Goal: Task Accomplishment & Management: Manage account settings

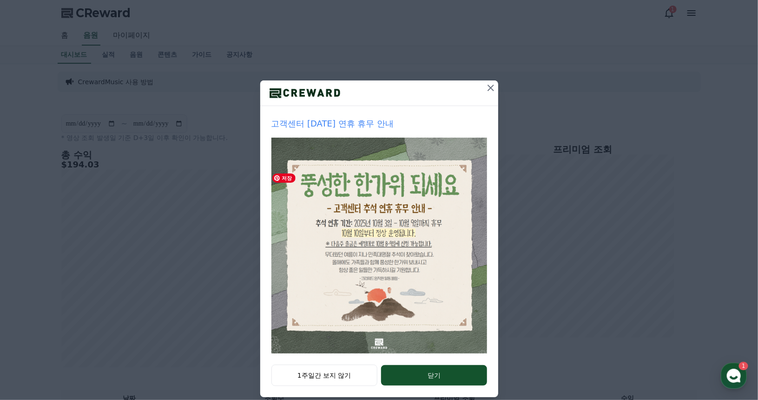
scroll to position [43, 0]
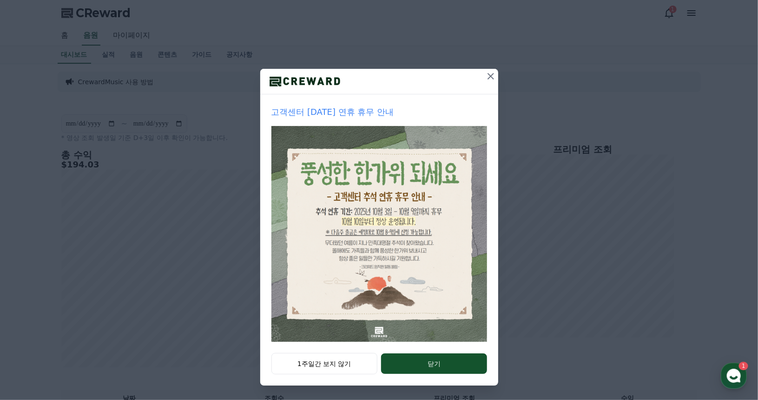
click at [489, 76] on icon at bounding box center [490, 76] width 11 height 11
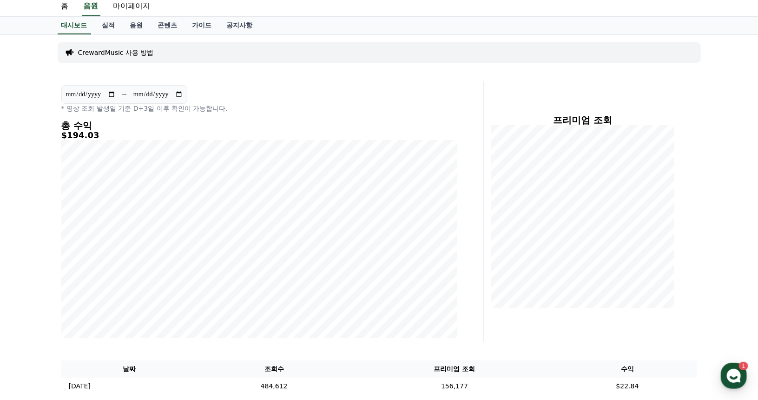
scroll to position [0, 0]
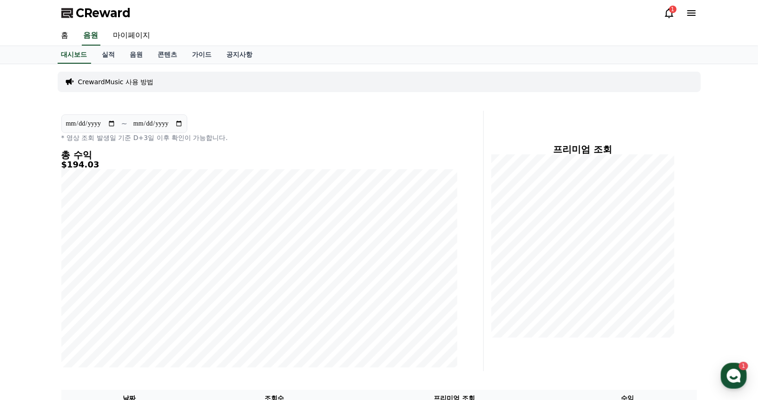
click at [670, 8] on div "1" at bounding box center [672, 9] width 7 height 7
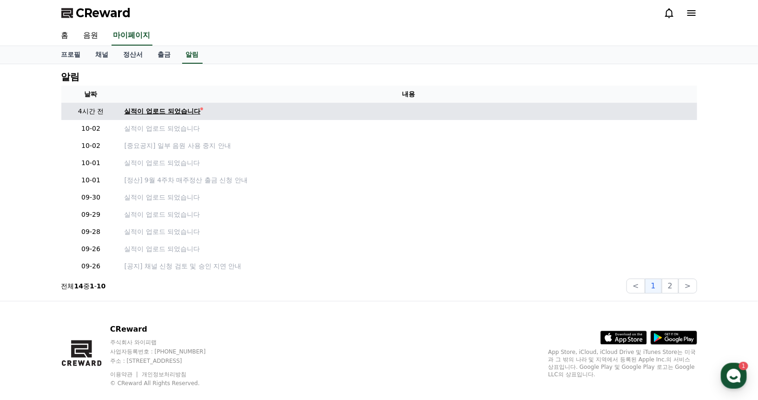
click at [178, 109] on div "실적이 업로드 되었습니다" at bounding box center [163, 111] width 76 height 10
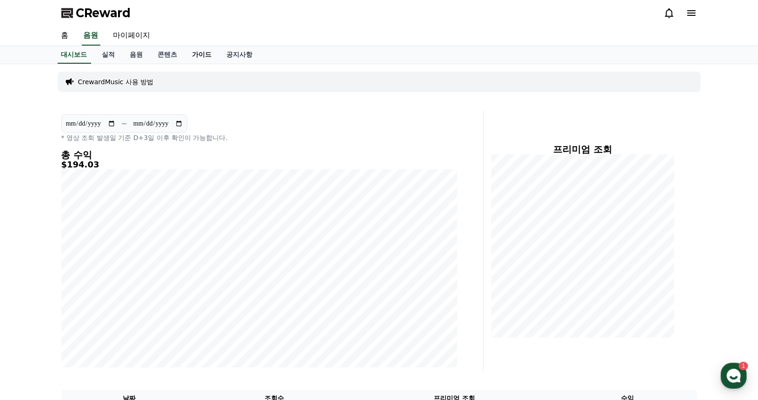
click at [203, 56] on link "가이드" at bounding box center [202, 55] width 34 height 18
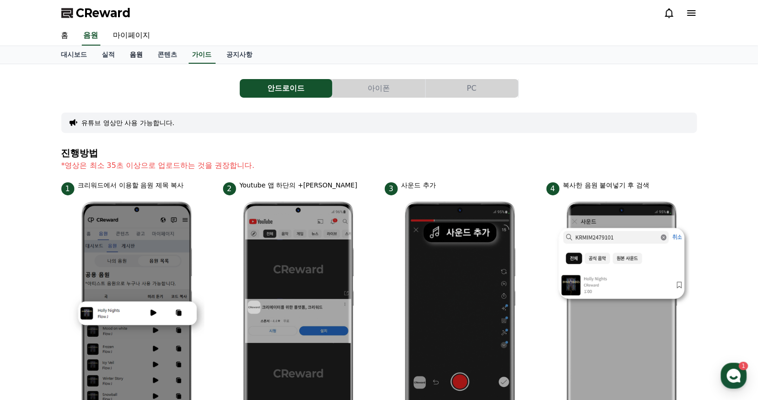
click at [132, 54] on link "음원" at bounding box center [137, 55] width 28 height 18
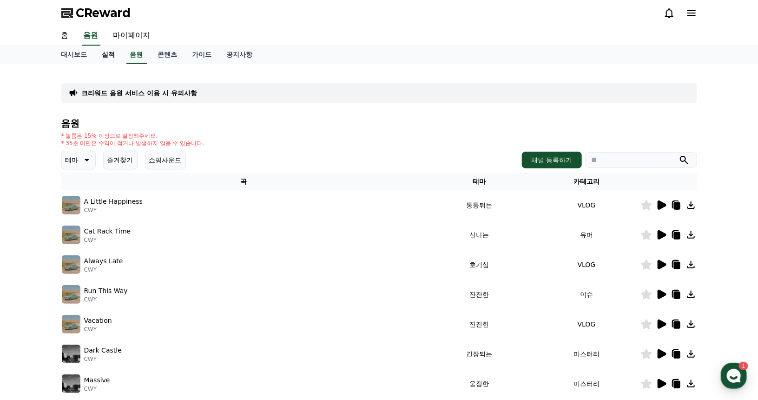
click at [109, 56] on link "실적" at bounding box center [109, 55] width 28 height 18
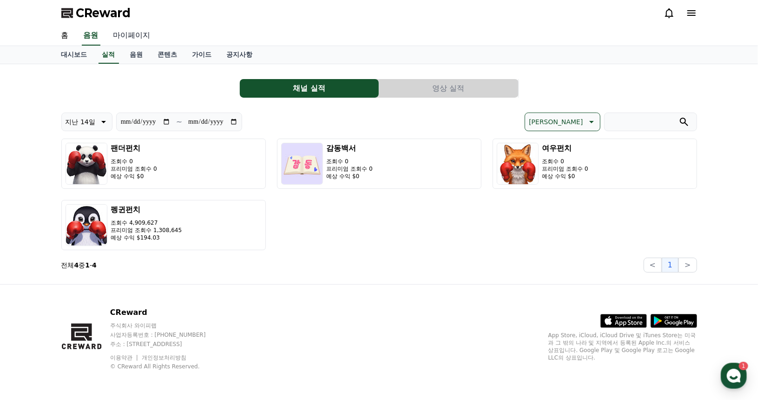
click at [133, 40] on link "마이페이지" at bounding box center [132, 36] width 52 height 20
select select "**********"
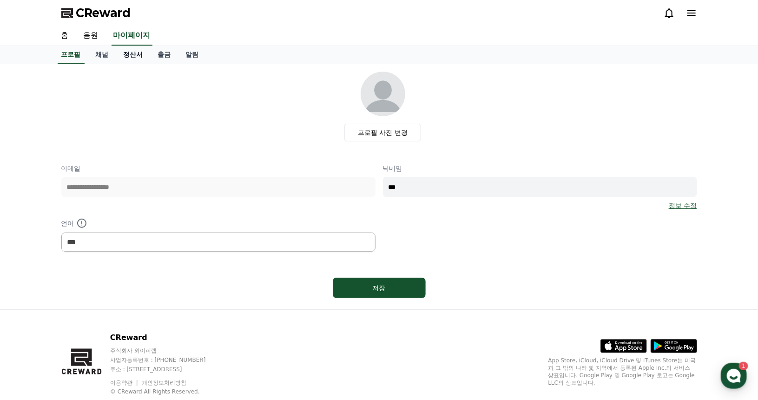
click at [139, 60] on link "정산서" at bounding box center [133, 55] width 34 height 18
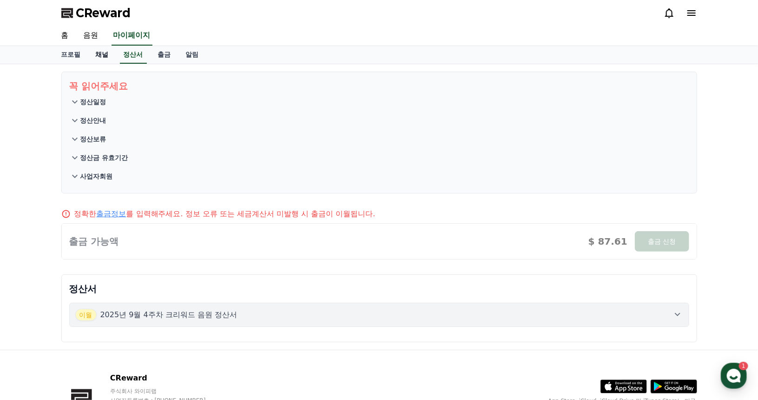
click at [100, 55] on link "채널" at bounding box center [102, 55] width 28 height 18
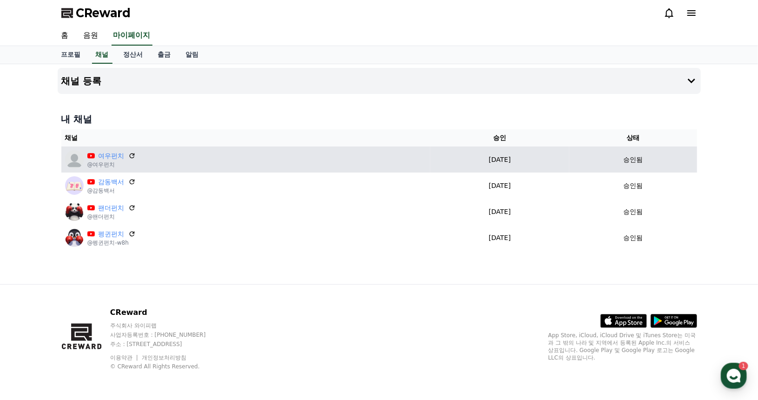
click at [515, 156] on p "[DATE]" at bounding box center [500, 160] width 132 height 10
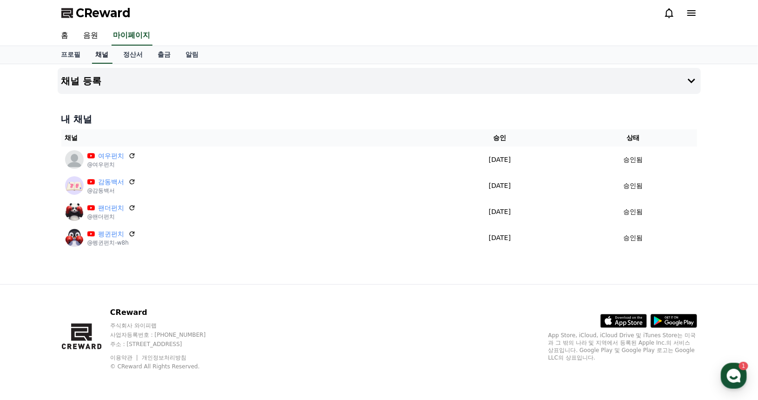
click at [100, 58] on link "채널" at bounding box center [102, 55] width 20 height 18
click at [685, 80] on button "채널 등록" at bounding box center [379, 81] width 643 height 26
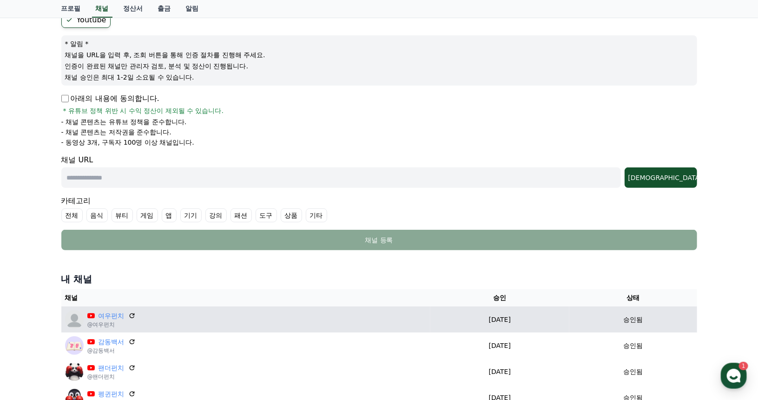
scroll to position [139, 0]
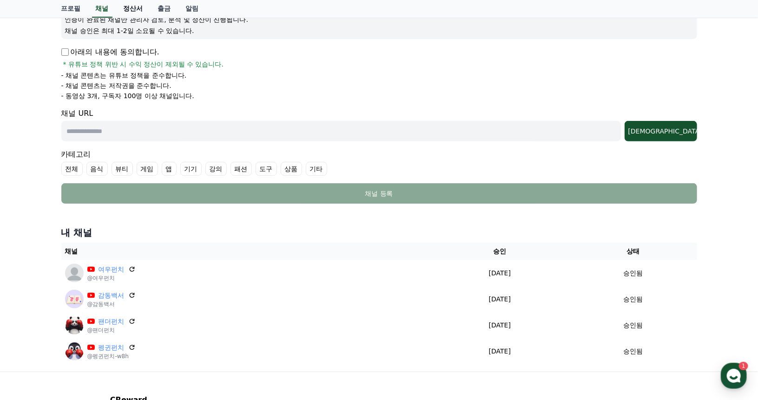
click at [137, 11] on link "정산서" at bounding box center [133, 9] width 34 height 18
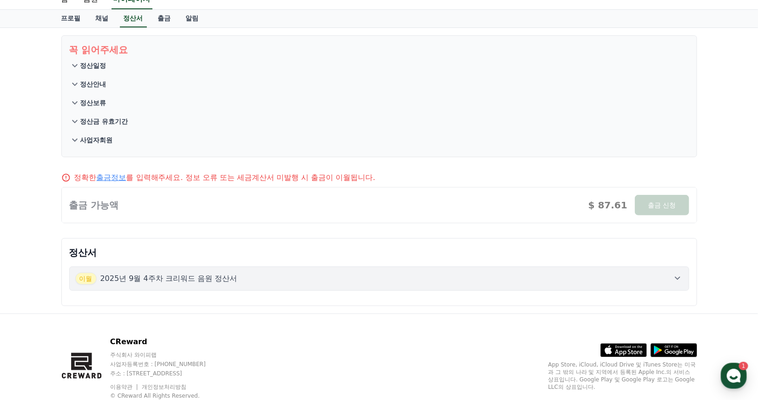
scroll to position [46, 0]
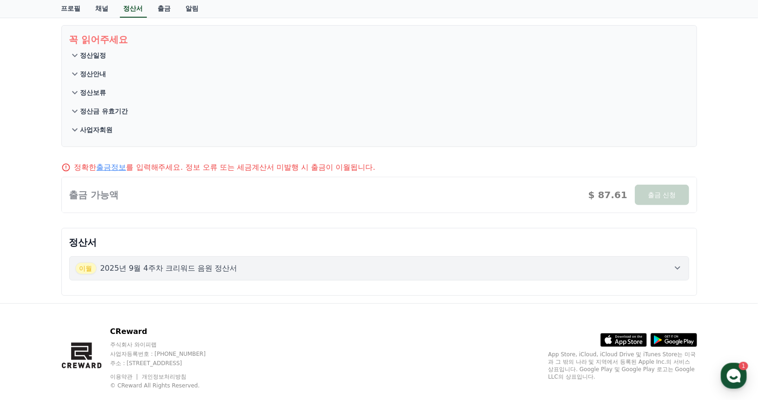
click at [110, 167] on link "출금정보" at bounding box center [112, 167] width 30 height 9
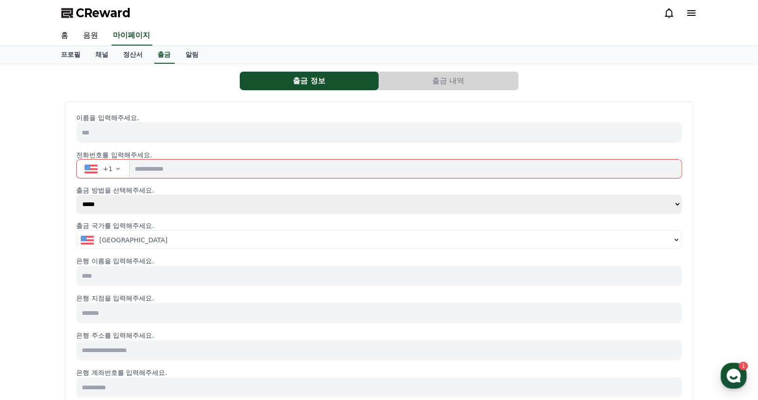
click at [117, 172] on button "+1" at bounding box center [103, 168] width 53 height 19
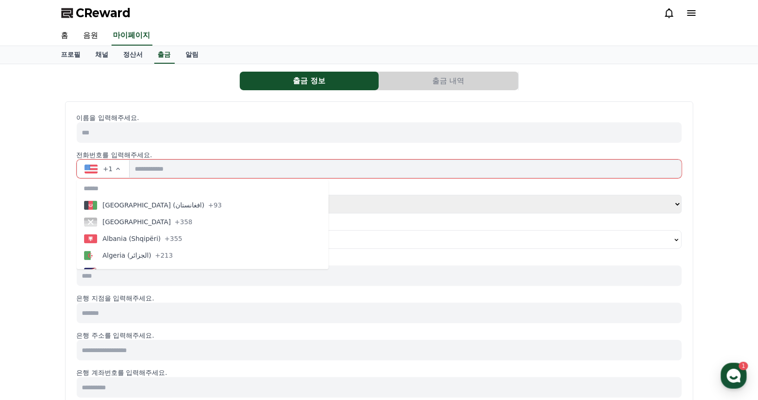
click at [123, 189] on input "text" at bounding box center [203, 188] width 252 height 17
type input "**"
click at [123, 188] on input "**" at bounding box center [203, 188] width 252 height 17
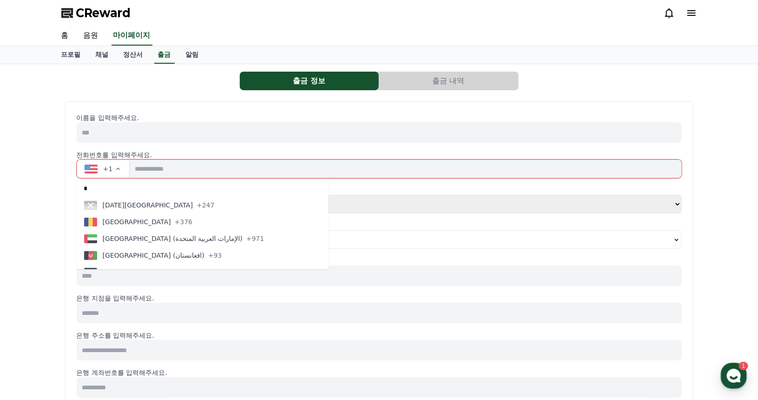
type input "*"
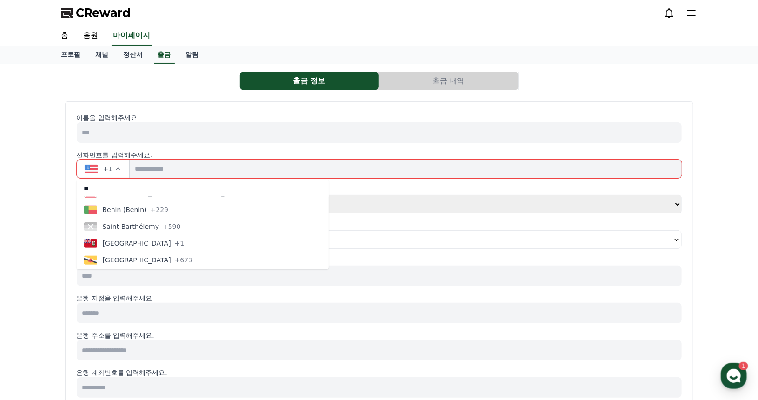
scroll to position [511, 0]
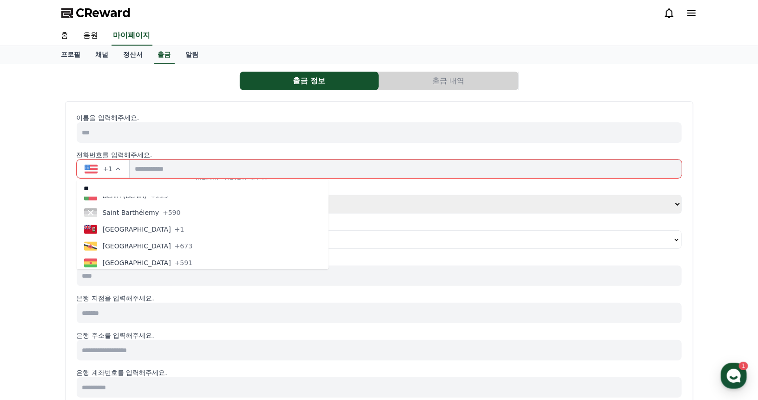
type input "**"
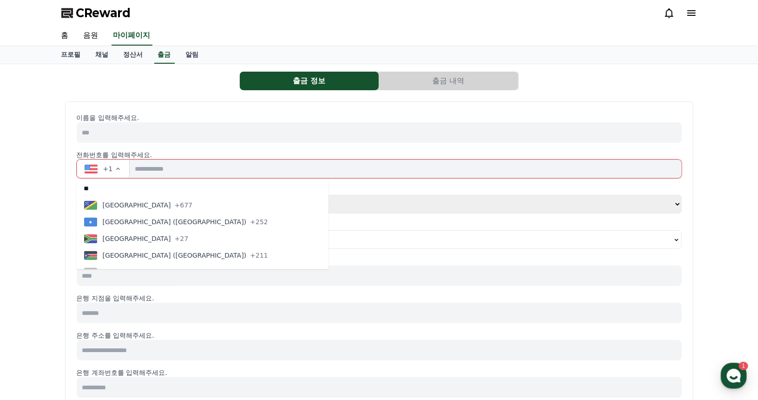
click at [110, 169] on span "+1" at bounding box center [108, 168] width 10 height 9
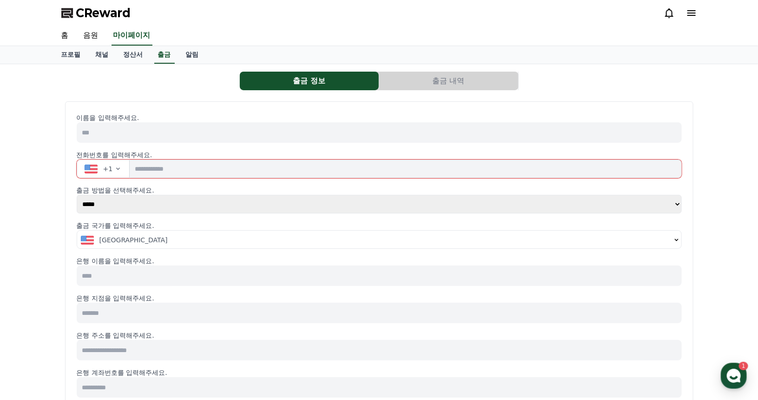
click at [119, 169] on icon "button" at bounding box center [117, 168] width 7 height 7
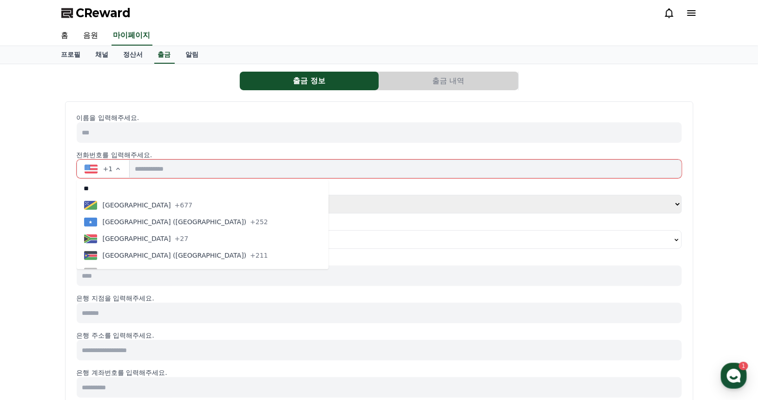
click at [117, 191] on input "**" at bounding box center [203, 188] width 252 height 17
type input "*"
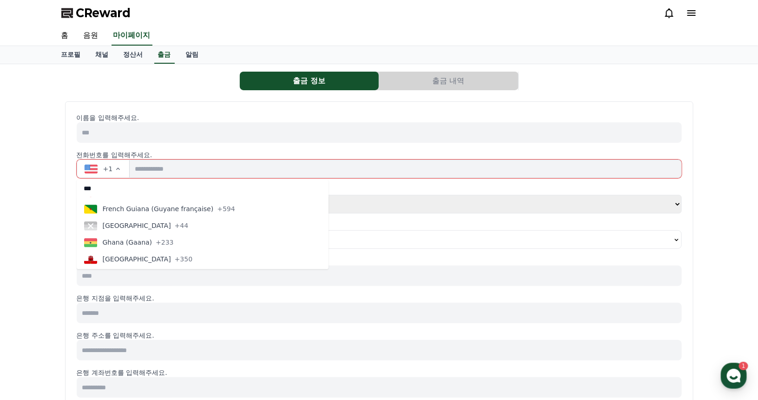
type input "***"
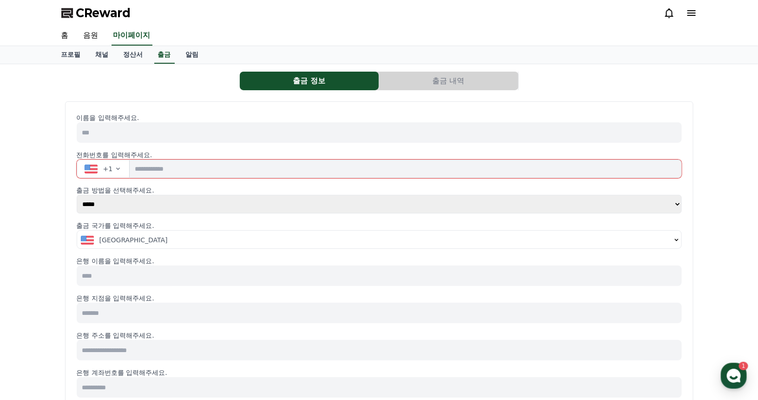
click at [155, 314] on input at bounding box center [379, 313] width 605 height 20
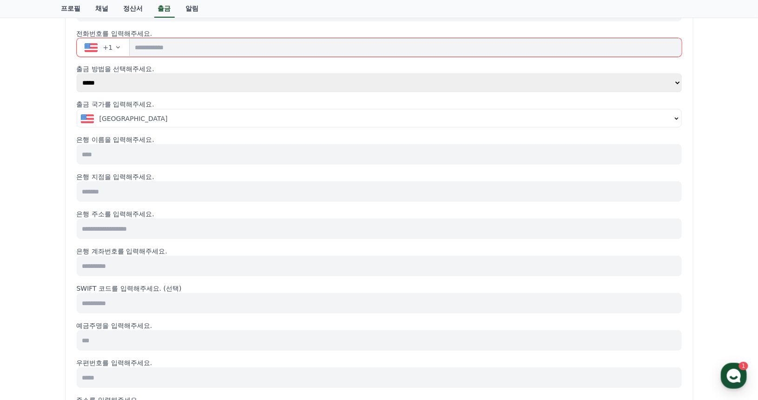
scroll to position [139, 0]
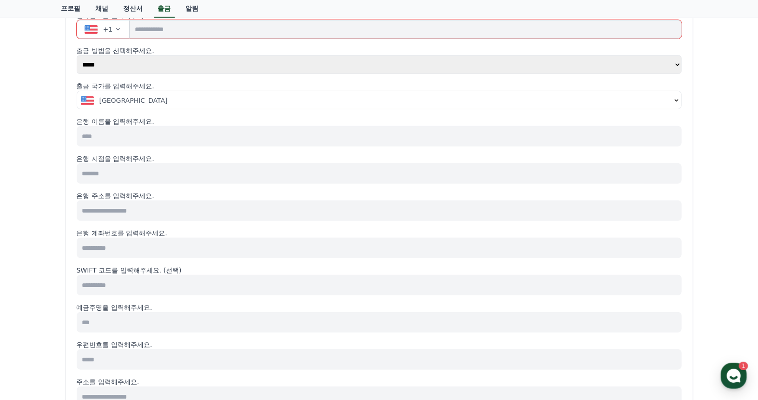
click at [163, 205] on input at bounding box center [379, 210] width 605 height 20
click at [175, 241] on input at bounding box center [379, 247] width 605 height 20
click at [154, 179] on input at bounding box center [379, 173] width 605 height 20
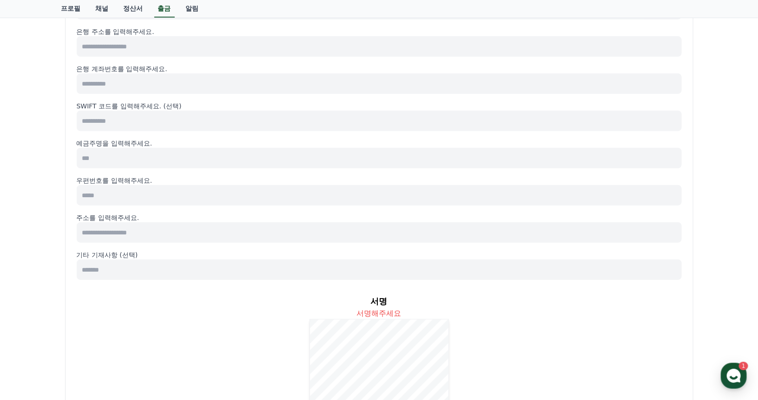
scroll to position [325, 0]
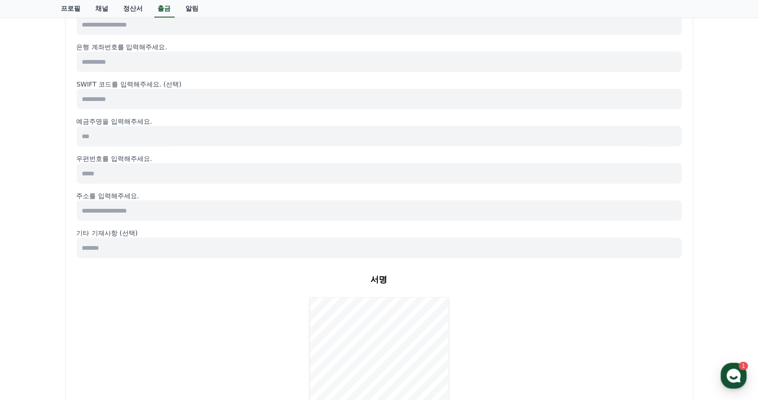
click at [246, 294] on div "서명 서명해주세요 초기화" at bounding box center [379, 348] width 605 height 166
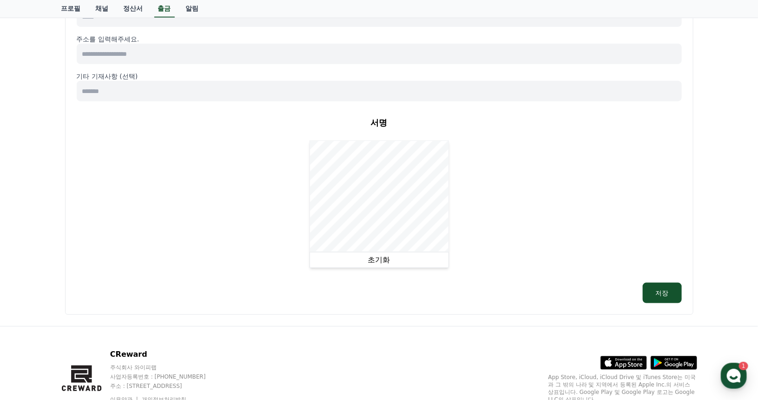
scroll to position [511, 0]
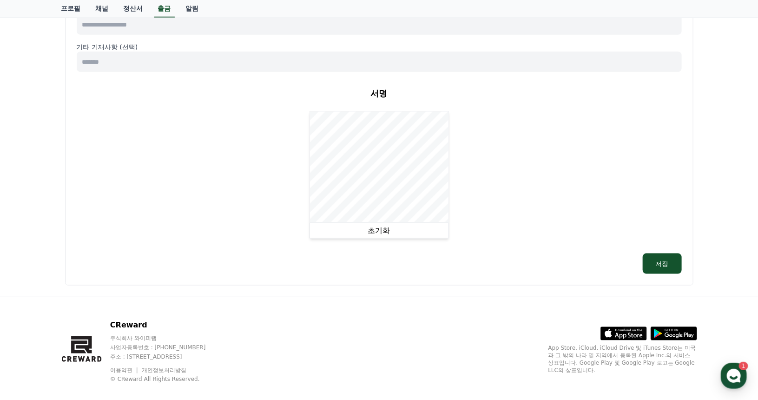
click at [351, 231] on button "초기화" at bounding box center [379, 231] width 139 height 16
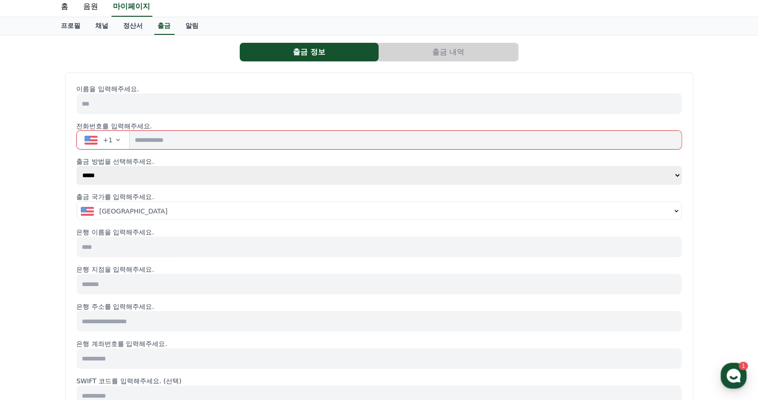
scroll to position [0, 0]
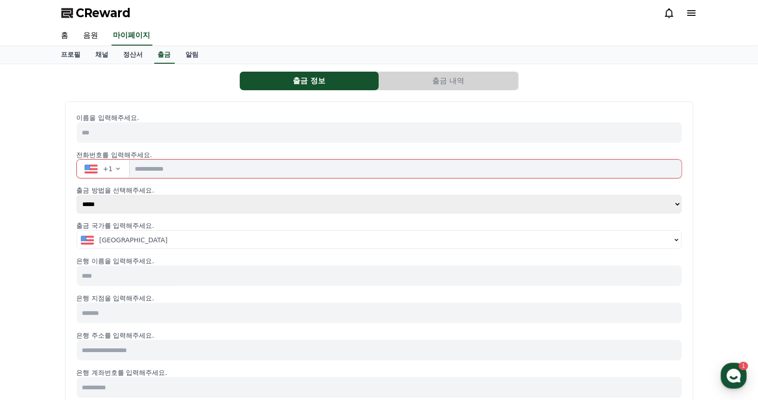
click at [87, 13] on span "CReward" at bounding box center [103, 13] width 55 height 15
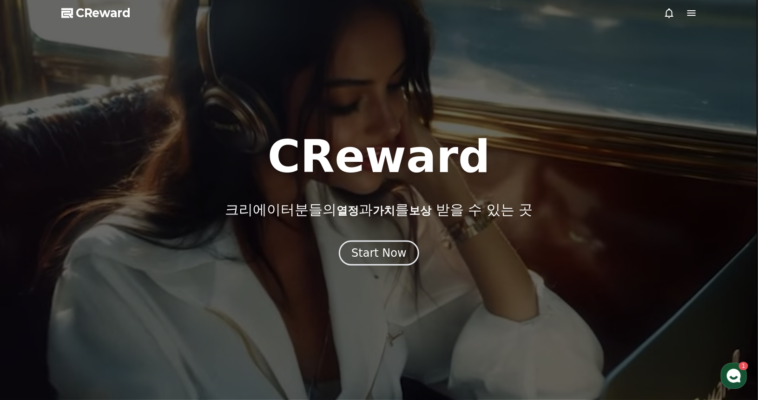
click at [688, 14] on icon at bounding box center [691, 12] width 11 height 11
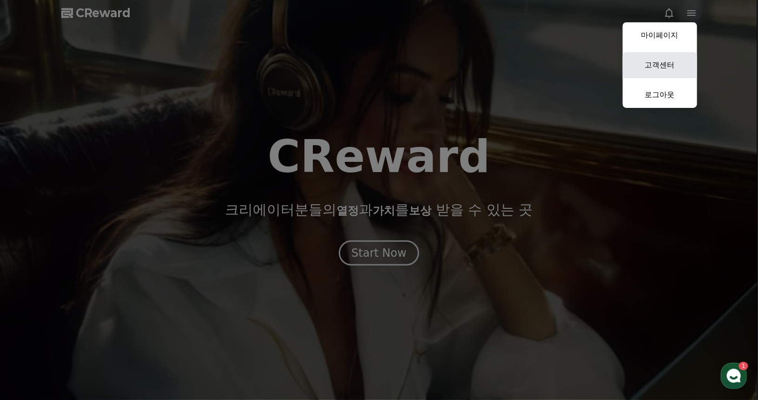
click at [662, 52] on button "마이페이지 고객센터 로그아웃" at bounding box center [660, 65] width 74 height 86
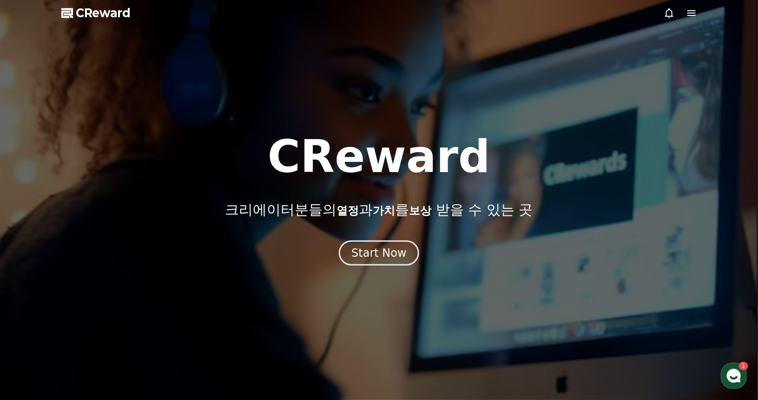
click at [694, 14] on icon at bounding box center [691, 12] width 11 height 11
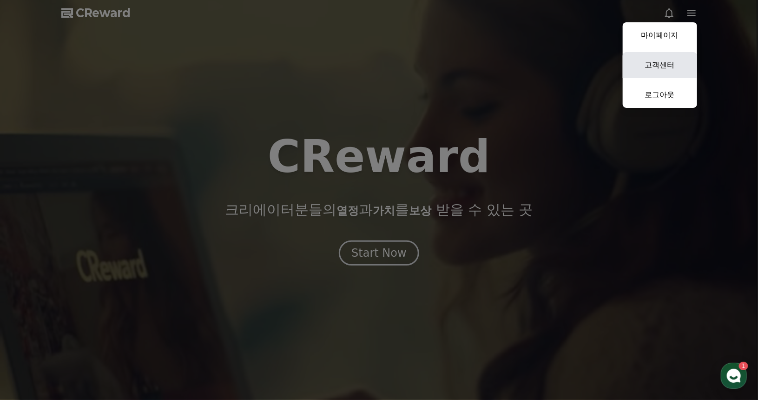
click at [674, 71] on link "고객센터" at bounding box center [660, 65] width 74 height 26
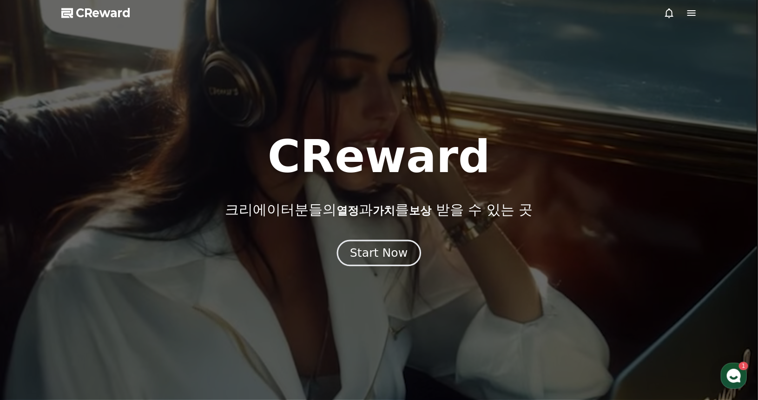
click at [384, 251] on div "Start Now" at bounding box center [379, 253] width 58 height 16
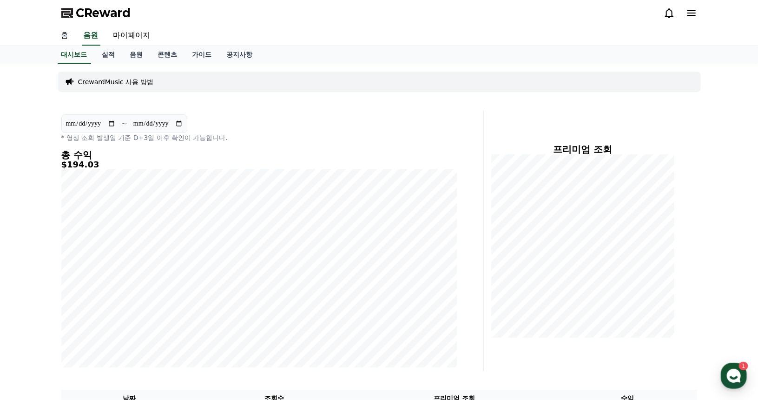
click at [71, 35] on link "홈" at bounding box center [65, 36] width 22 height 20
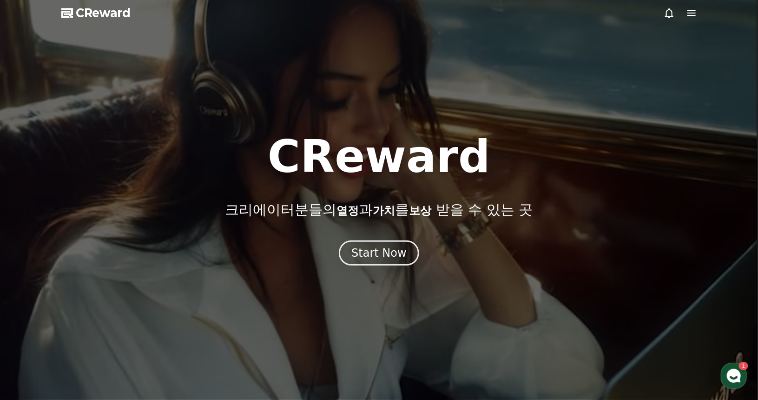
click at [84, 12] on span "CReward" at bounding box center [103, 13] width 55 height 15
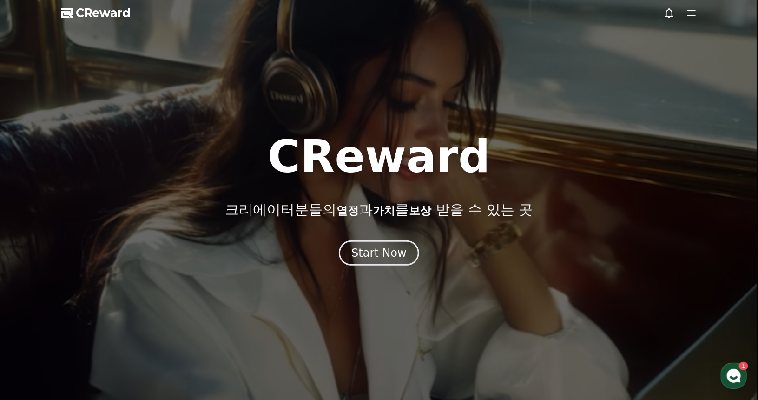
drag, startPoint x: 164, startPoint y: 55, endPoint x: 158, endPoint y: 68, distance: 13.7
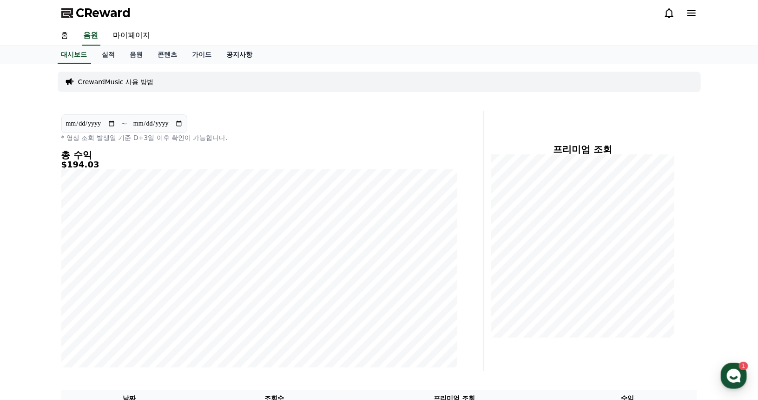
click at [240, 58] on link "공지사항" at bounding box center [239, 55] width 41 height 18
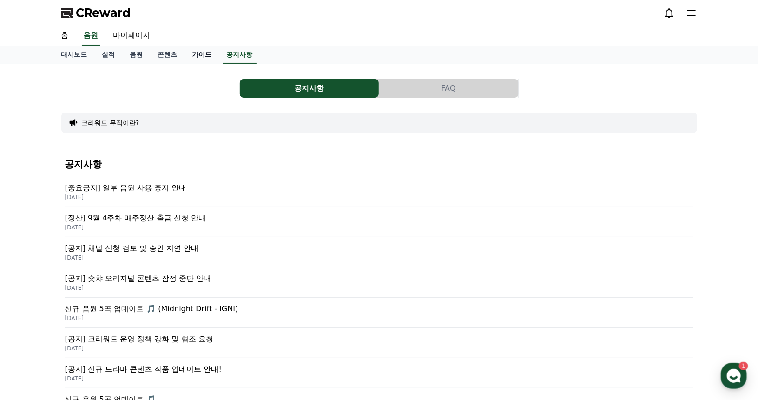
click at [200, 56] on link "가이드" at bounding box center [202, 55] width 34 height 18
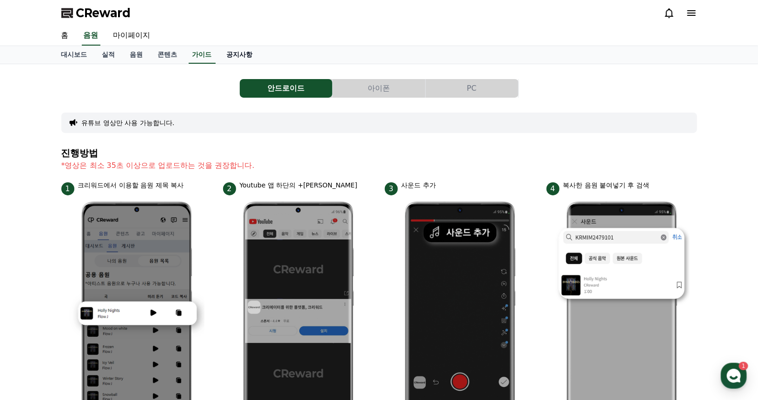
click at [240, 57] on link "공지사항" at bounding box center [239, 55] width 41 height 18
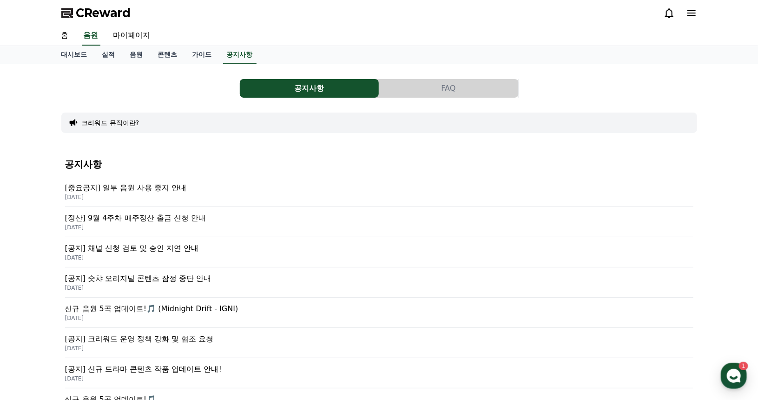
click at [463, 91] on button "FAQ" at bounding box center [448, 88] width 139 height 19
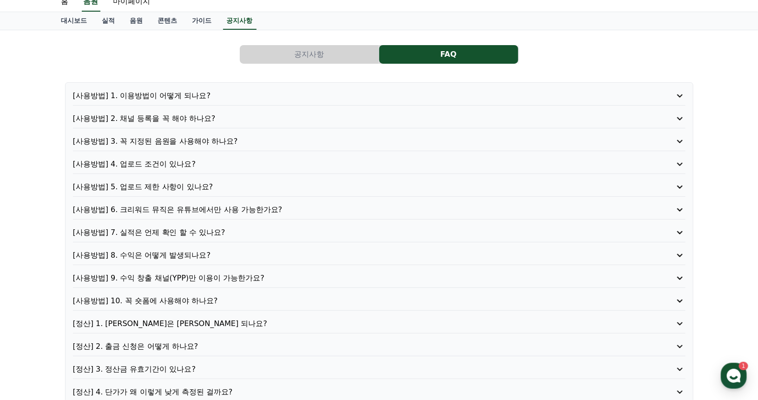
scroll to position [46, 0]
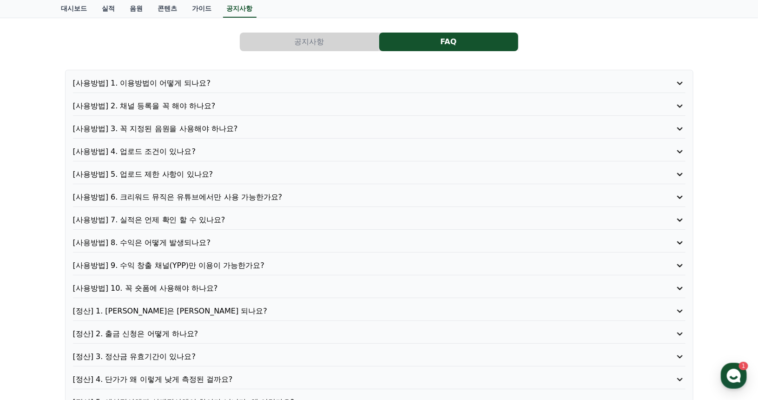
click at [198, 219] on p "[사용방법] 7. 실적은 언제 확인 할 수 있나요?" at bounding box center [355, 219] width 564 height 11
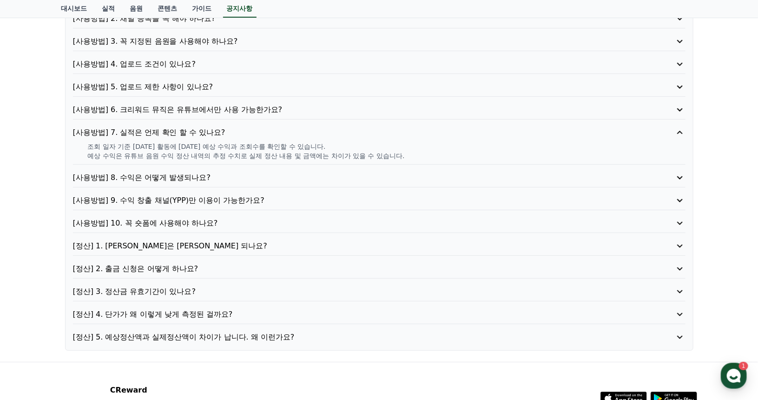
scroll to position [139, 0]
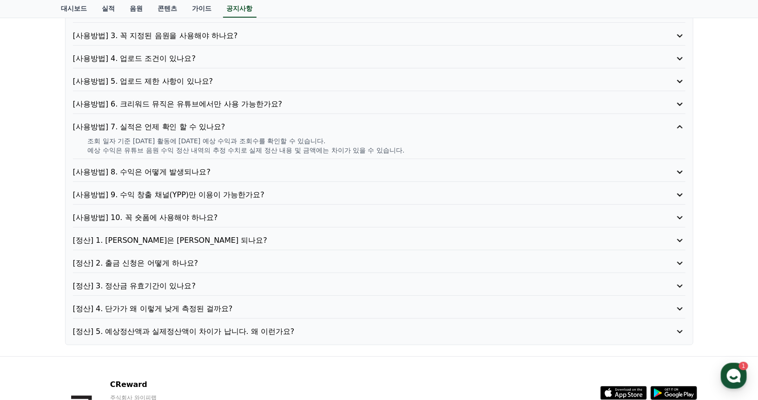
click at [178, 257] on p "[정산] 2. 출금 신청은 어떻게 하나요?" at bounding box center [355, 262] width 564 height 11
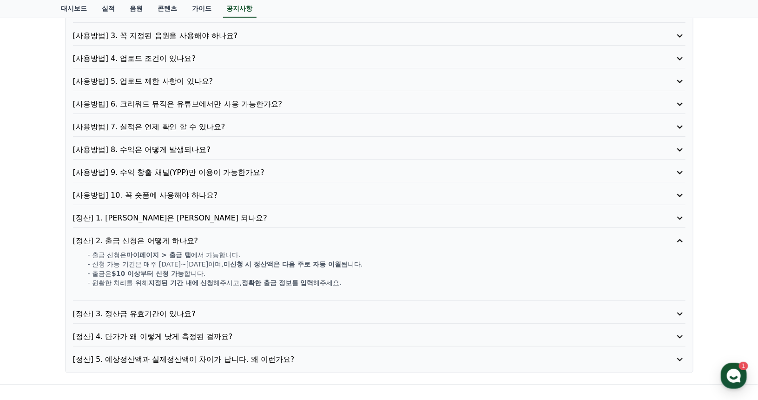
drag, startPoint x: 135, startPoint y: 271, endPoint x: 188, endPoint y: 275, distance: 53.1
click at [188, 275] on div "- 출금 신청은 마이페이지 > 출금 탭 에서 가능합니다. - 신청 가능 기간은 매주 [DATE]~[DATE]이며, 미신청 시 정산액은 다음 주…" at bounding box center [379, 273] width 613 height 46
drag, startPoint x: 131, startPoint y: 252, endPoint x: 178, endPoint y: 256, distance: 47.1
click at [178, 256] on strong "마이페이지 > 출금 탭" at bounding box center [158, 254] width 64 height 7
drag, startPoint x: 225, startPoint y: 264, endPoint x: 248, endPoint y: 266, distance: 22.4
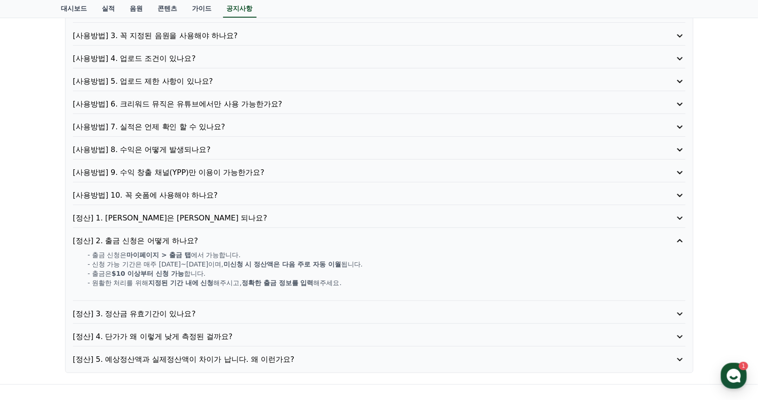
click at [248, 266] on div "- 출금 신청은 마이페이지 > 출금 탭 에서 가능합니다. - 신청 가능 기간은 매주 [DATE]~[DATE]이며, 미신청 시 정산액은 다음 주…" at bounding box center [379, 273] width 613 height 46
drag, startPoint x: 340, startPoint y: 281, endPoint x: 274, endPoint y: 277, distance: 66.1
click at [290, 278] on p "- 원활한 처리를 위해 지정된 기간 내에 신청 해주시고, 정확한 출금 정보를 입력 해주세요." at bounding box center [387, 282] width 598 height 9
drag, startPoint x: 237, startPoint y: 277, endPoint x: 276, endPoint y: 278, distance: 38.6
click at [276, 278] on p "- 원활한 처리를 위해 지정된 기간 내에 신청 해주시고, 정확한 출금 정보를 입력 해주세요." at bounding box center [387, 282] width 598 height 9
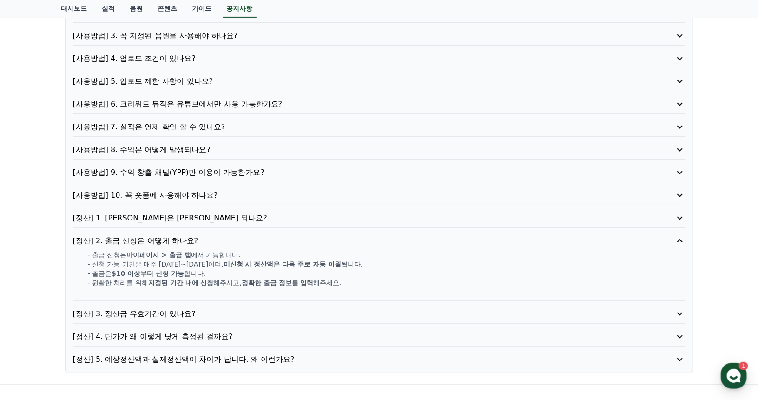
click at [233, 278] on p "- 원활한 처리를 위해 지정된 기간 내에 신청 해주시고, 정확한 출금 정보를 입력 해주세요." at bounding box center [387, 282] width 598 height 9
drag, startPoint x: 112, startPoint y: 277, endPoint x: 194, endPoint y: 281, distance: 81.9
click at [194, 281] on p "- 원활한 처리를 위해 지정된 기간 내에 신청 해주시고, 정확한 출금 정보를 입력 해주세요." at bounding box center [387, 282] width 598 height 9
drag, startPoint x: 280, startPoint y: 282, endPoint x: 294, endPoint y: 284, distance: 14.2
click at [308, 283] on strong "정확한 출금 정보를 입력" at bounding box center [278, 282] width 72 height 7
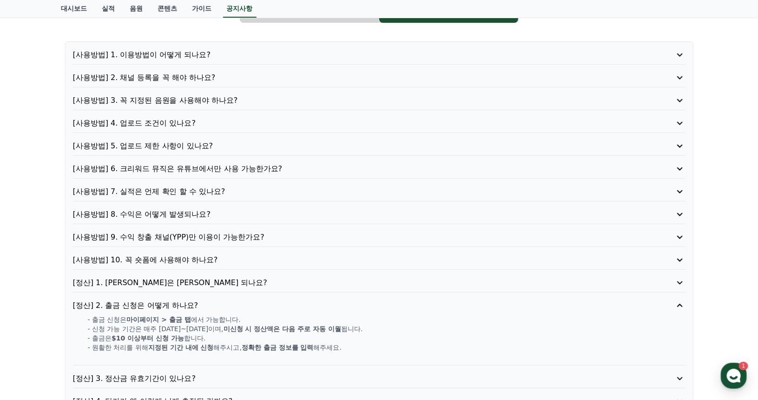
scroll to position [0, 0]
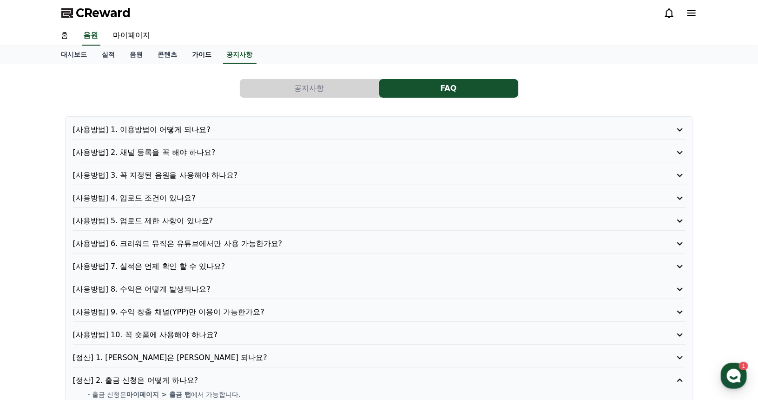
click at [196, 58] on link "가이드" at bounding box center [202, 55] width 34 height 18
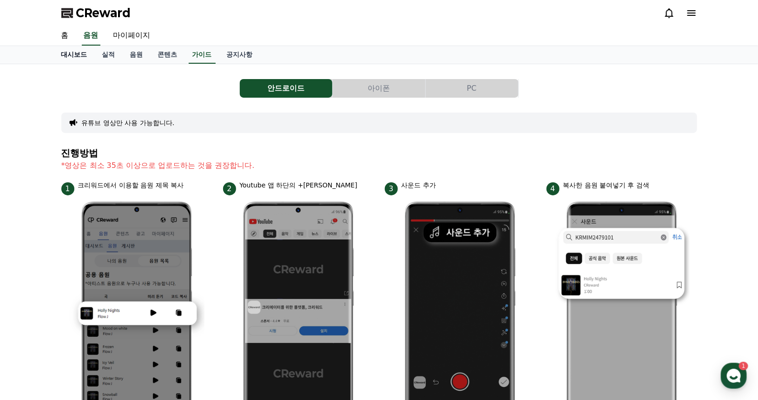
click at [82, 51] on link "대시보드" at bounding box center [74, 55] width 41 height 18
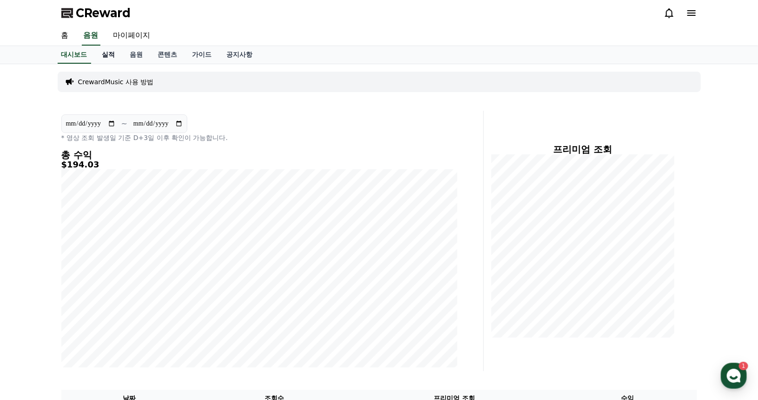
click at [119, 56] on link "실적" at bounding box center [109, 55] width 28 height 18
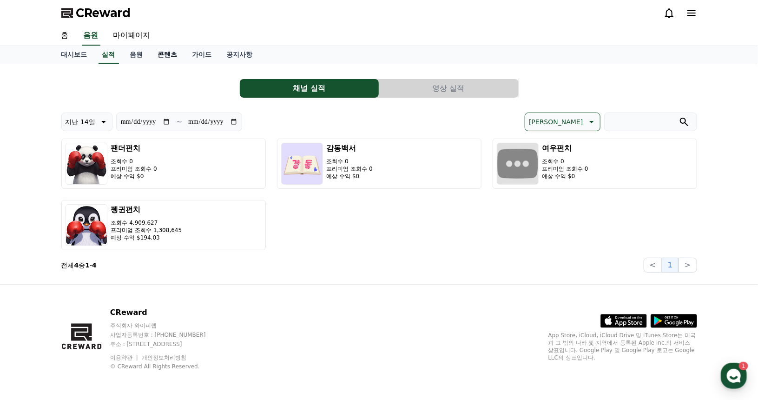
drag, startPoint x: 138, startPoint y: 57, endPoint x: 155, endPoint y: 59, distance: 16.4
click at [139, 57] on link "음원" at bounding box center [137, 55] width 28 height 18
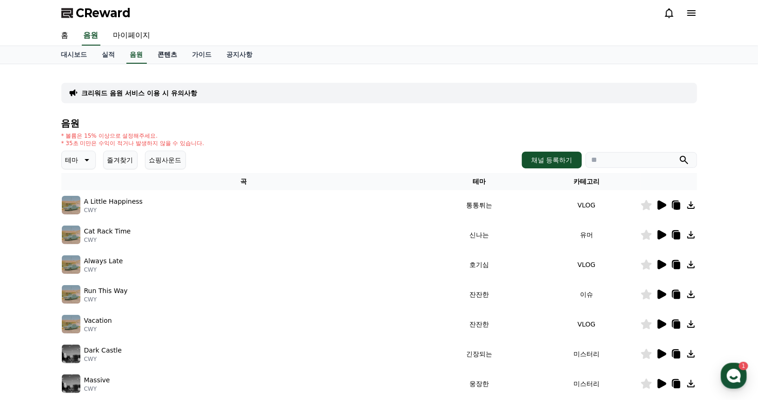
click at [167, 56] on link "콘텐츠" at bounding box center [168, 55] width 34 height 18
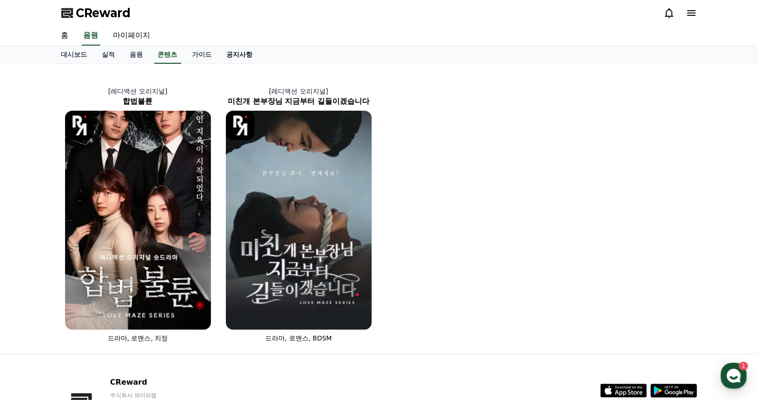
click at [229, 59] on link "공지사항" at bounding box center [239, 55] width 41 height 18
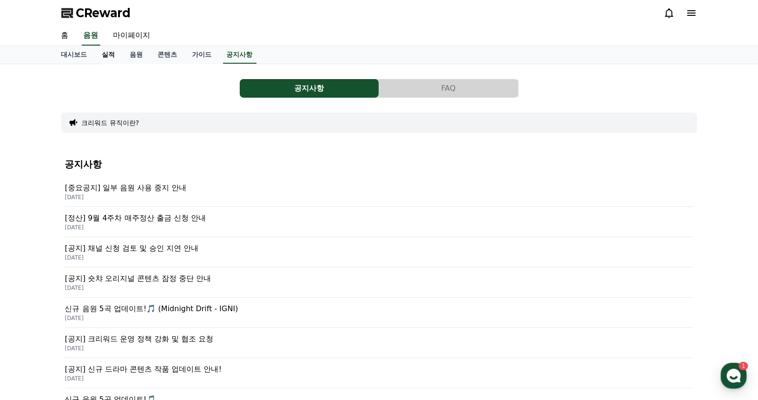
click at [111, 54] on link "실적" at bounding box center [109, 55] width 28 height 18
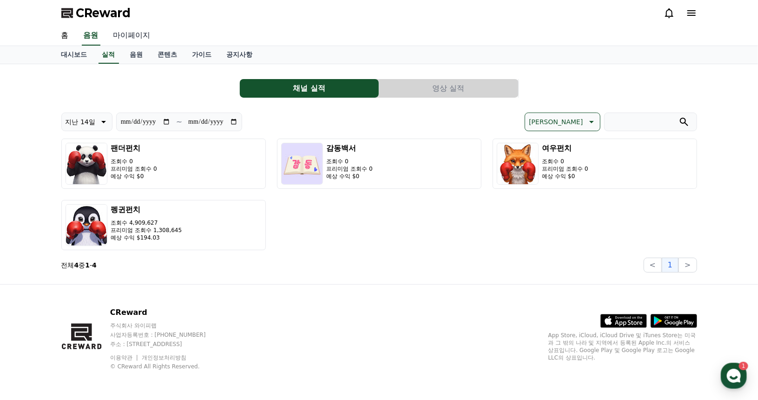
click at [131, 38] on link "마이페이지" at bounding box center [132, 36] width 52 height 20
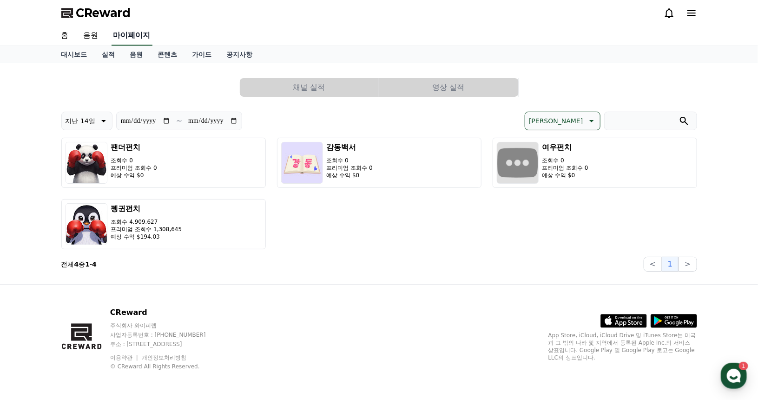
select select "**********"
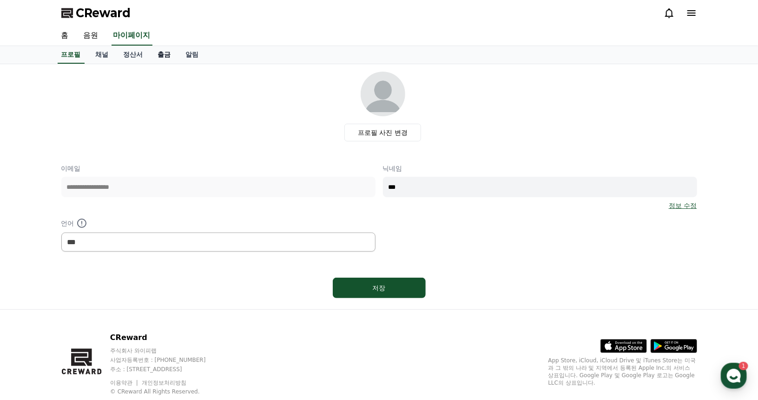
click at [166, 56] on link "출금" at bounding box center [165, 55] width 28 height 18
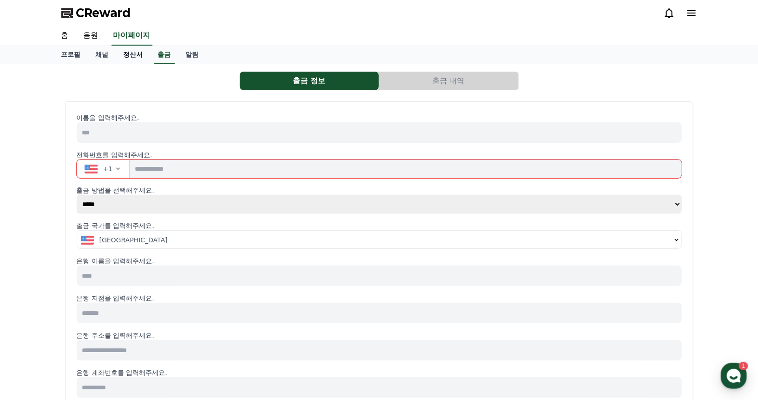
click at [138, 59] on link "정산서" at bounding box center [133, 55] width 34 height 18
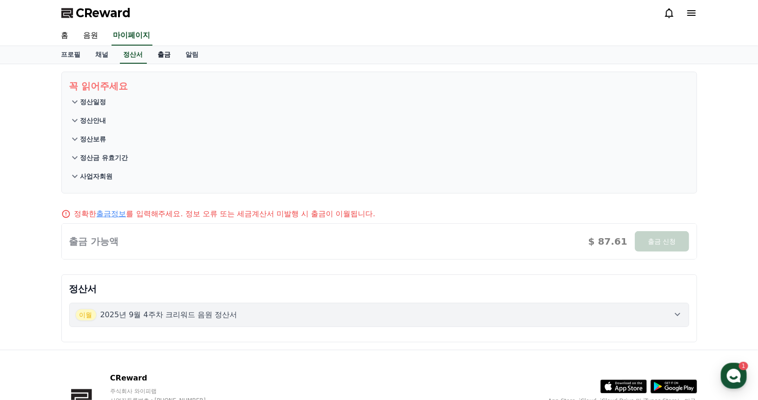
click at [165, 55] on link "출금" at bounding box center [165, 55] width 28 height 18
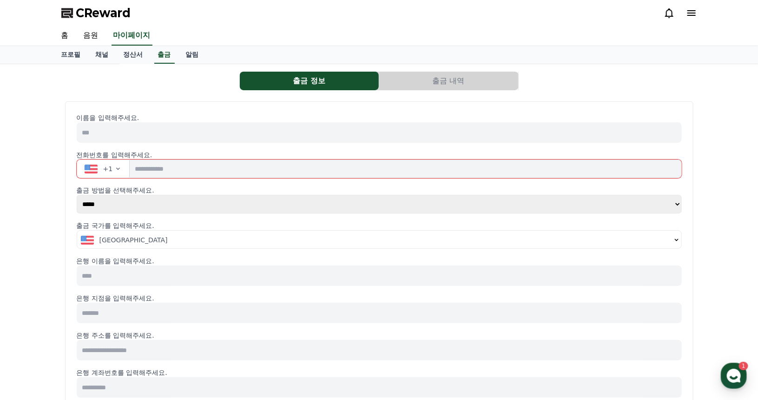
click at [445, 86] on button "출금 내역" at bounding box center [448, 81] width 139 height 19
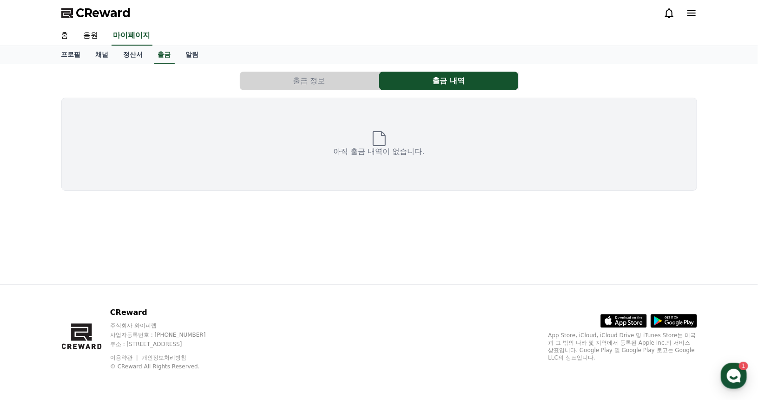
click at [329, 82] on button "출금 정보" at bounding box center [309, 81] width 139 height 19
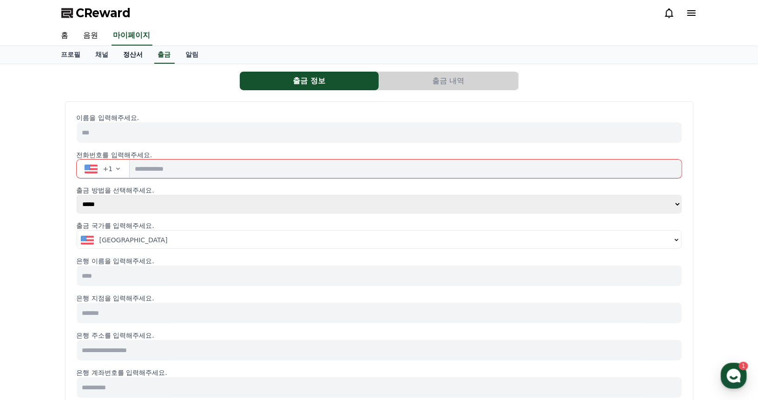
click at [135, 56] on link "정산서" at bounding box center [133, 55] width 34 height 18
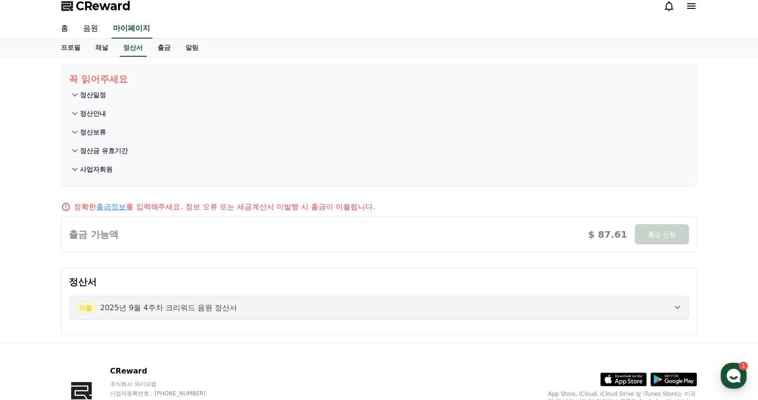
scroll to position [46, 0]
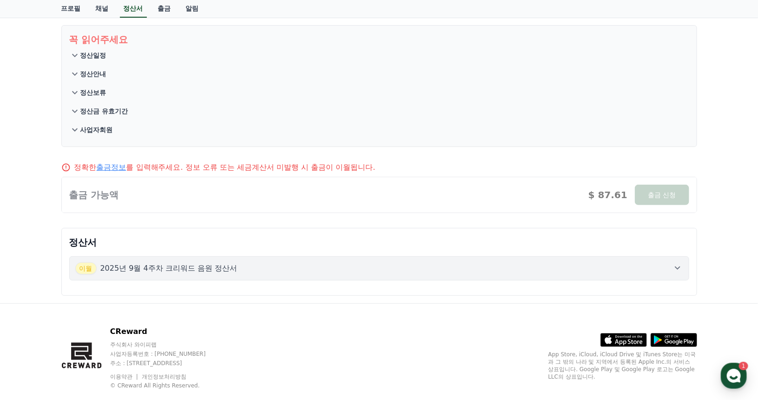
drag, startPoint x: 600, startPoint y: 190, endPoint x: 612, endPoint y: 193, distance: 12.4
click at [612, 193] on div at bounding box center [379, 194] width 635 height 35
drag, startPoint x: 361, startPoint y: 170, endPoint x: 410, endPoint y: 169, distance: 49.3
click at [410, 169] on div "정확한 출금정보 를 입력해주세요. 정보 오류 또는 세금계산서 미발행 시 출금이 이월됩니다." at bounding box center [379, 167] width 636 height 11
drag, startPoint x: 136, startPoint y: 196, endPoint x: 150, endPoint y: 196, distance: 13.9
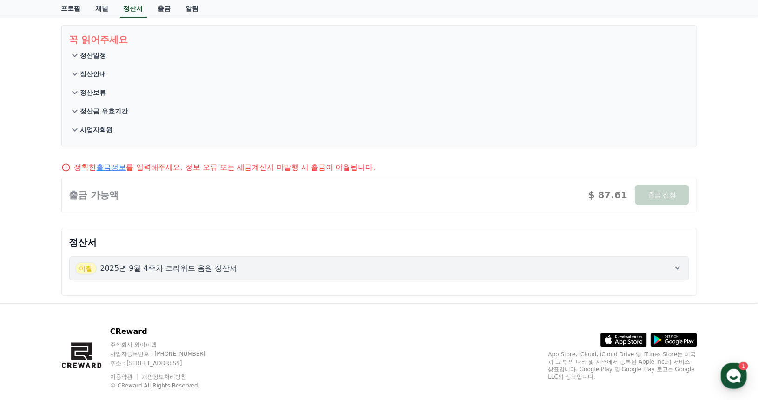
click at [136, 196] on div at bounding box center [379, 194] width 635 height 35
drag, startPoint x: 603, startPoint y: 198, endPoint x: 620, endPoint y: 198, distance: 17.2
click at [620, 198] on div at bounding box center [379, 194] width 635 height 35
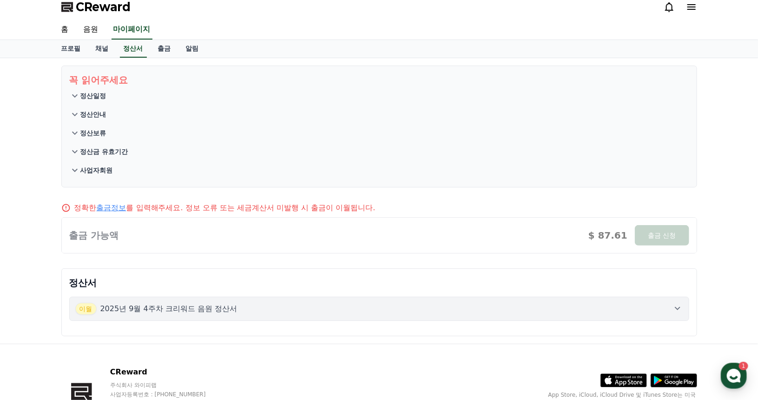
scroll to position [0, 0]
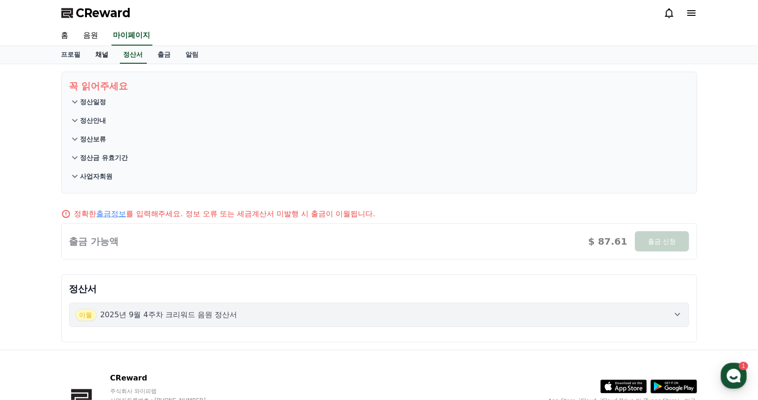
click at [98, 58] on link "채널" at bounding box center [102, 55] width 28 height 18
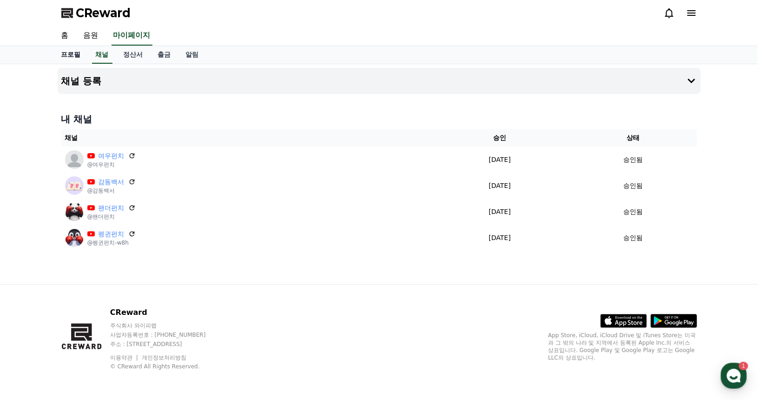
click at [76, 56] on link "프로필" at bounding box center [71, 55] width 34 height 18
select select "**********"
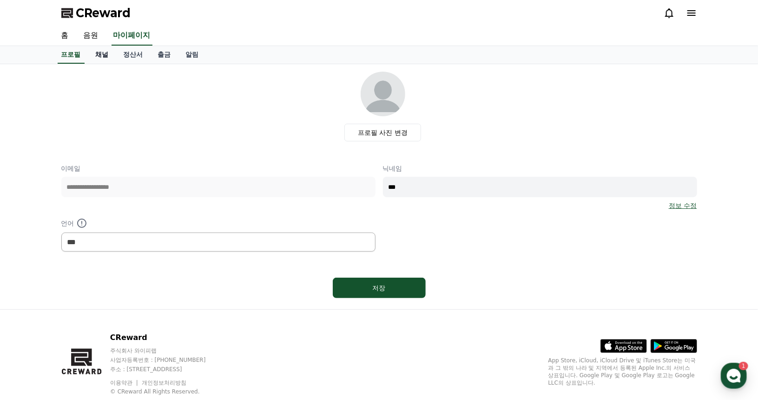
click at [103, 53] on link "채널" at bounding box center [102, 55] width 28 height 18
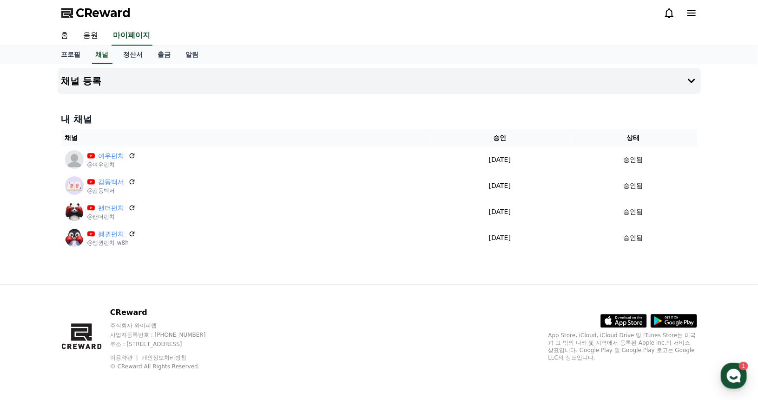
drag, startPoint x: 121, startPoint y: 156, endPoint x: 470, endPoint y: 114, distance: 351.1
click at [470, 114] on h4 "내 채널" at bounding box center [379, 118] width 636 height 13
click at [136, 58] on link "정산서" at bounding box center [133, 55] width 34 height 18
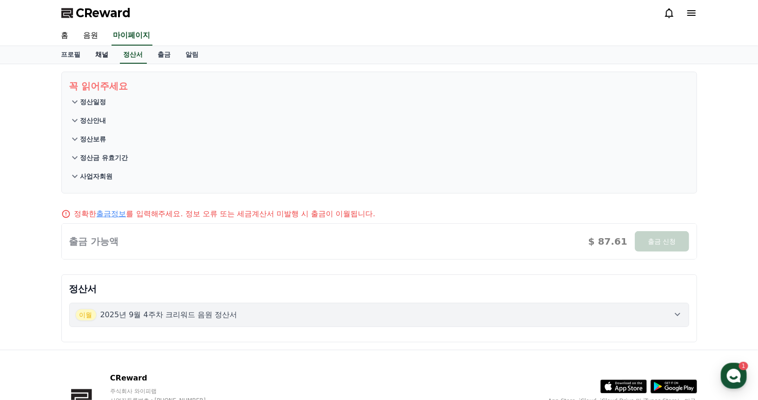
click at [103, 56] on link "채널" at bounding box center [102, 55] width 28 height 18
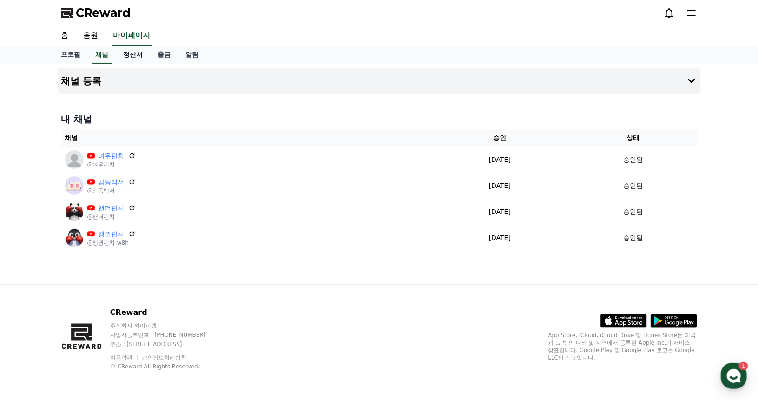
click at [119, 55] on link "정산서" at bounding box center [133, 55] width 34 height 18
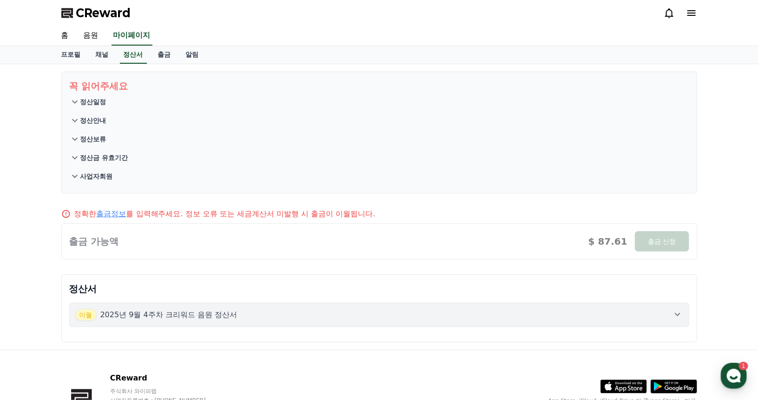
click at [68, 138] on section "꼭 읽어주세요 정산일정 정산안내 정산보류 정산금 유효기간 사업자회원" at bounding box center [379, 133] width 636 height 122
click at [73, 137] on icon at bounding box center [74, 138] width 11 height 11
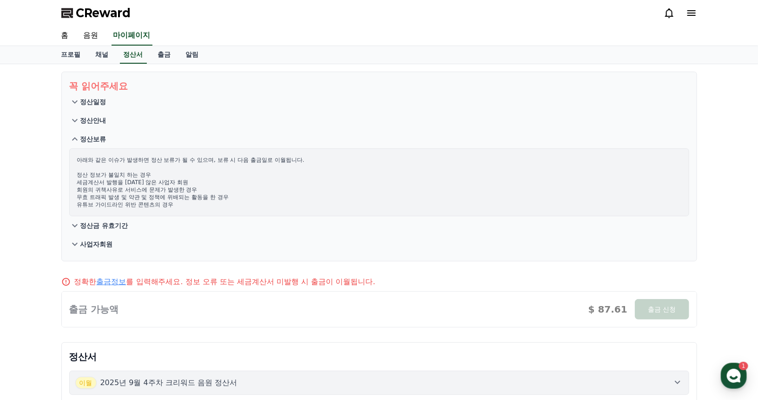
click at [79, 224] on icon at bounding box center [74, 225] width 11 height 11
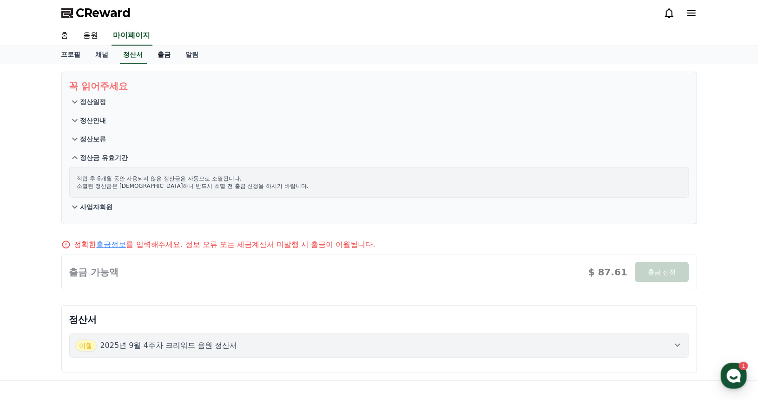
click at [158, 56] on link "출금" at bounding box center [165, 55] width 28 height 18
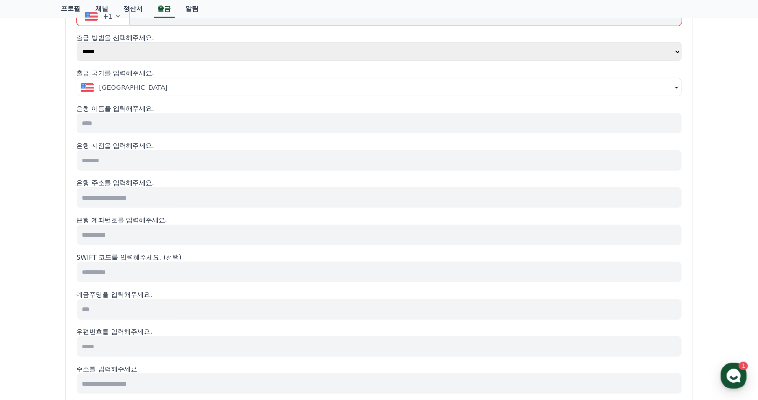
scroll to position [139, 0]
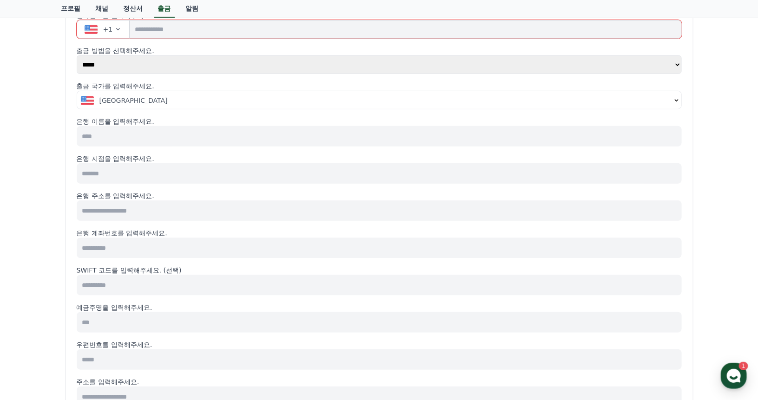
click at [117, 138] on input at bounding box center [379, 136] width 605 height 20
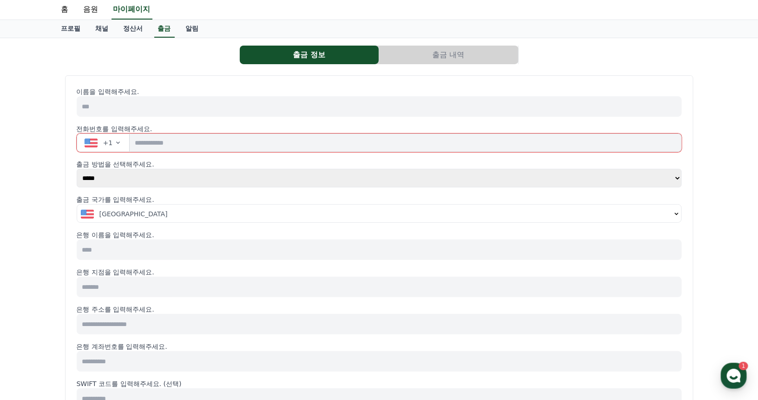
scroll to position [0, 0]
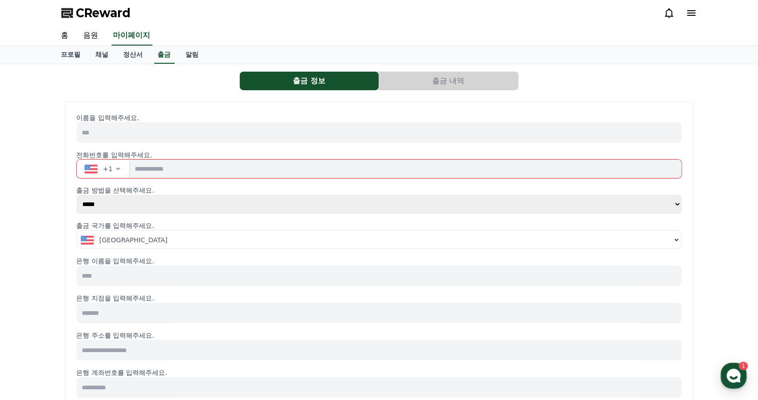
click at [124, 124] on input at bounding box center [379, 132] width 605 height 20
click at [117, 207] on select "***** ***" at bounding box center [380, 204] width 606 height 19
click at [77, 195] on select "***** ***" at bounding box center [380, 204] width 606 height 19
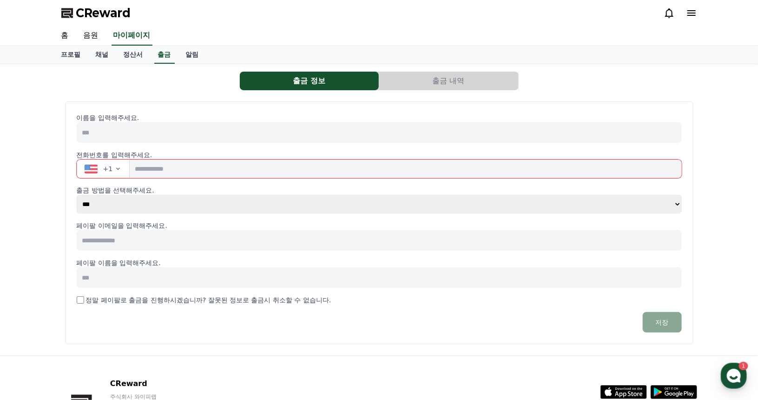
click at [136, 201] on select "***** ***" at bounding box center [380, 204] width 606 height 19
select select "**********"
click at [77, 195] on select "***** ***" at bounding box center [380, 204] width 606 height 19
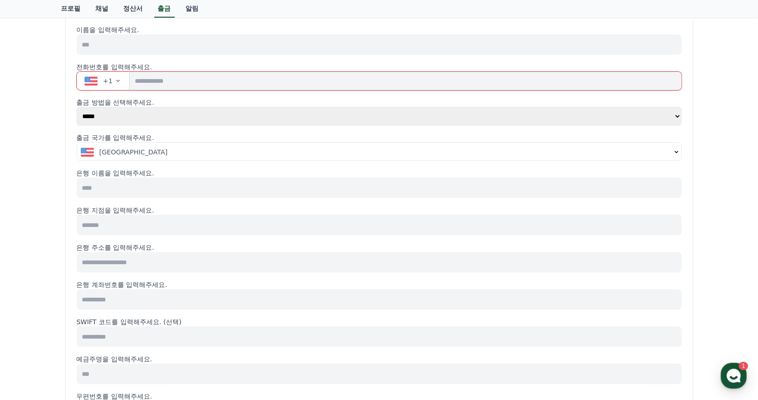
scroll to position [93, 0]
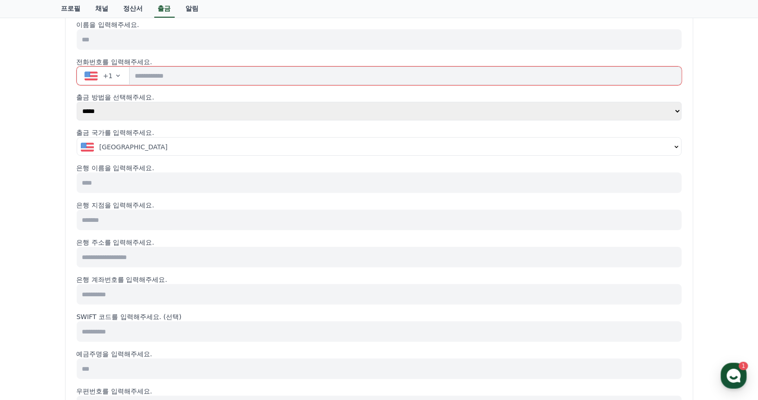
click at [141, 181] on input at bounding box center [379, 182] width 605 height 20
click at [142, 216] on input at bounding box center [379, 220] width 605 height 20
click at [147, 259] on input at bounding box center [379, 257] width 605 height 20
click at [152, 284] on input at bounding box center [379, 294] width 605 height 20
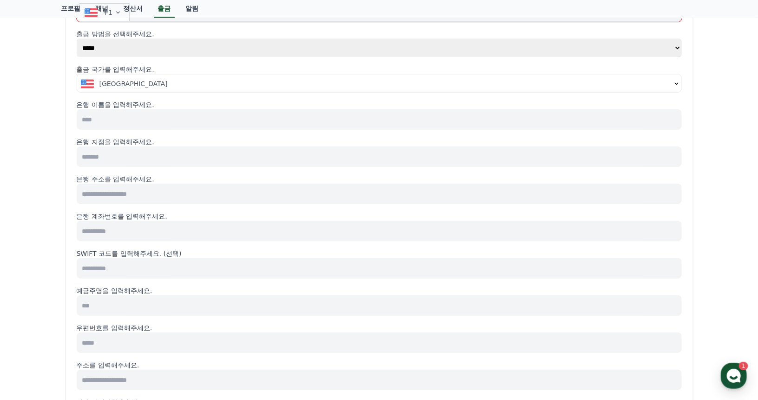
scroll to position [186, 0]
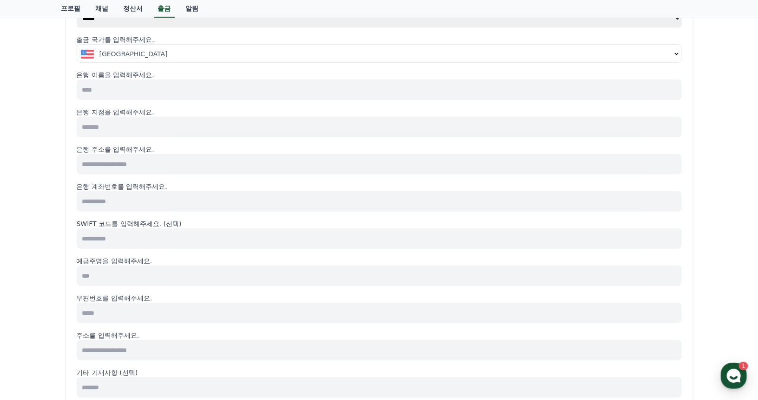
click at [166, 270] on input at bounding box center [379, 275] width 605 height 20
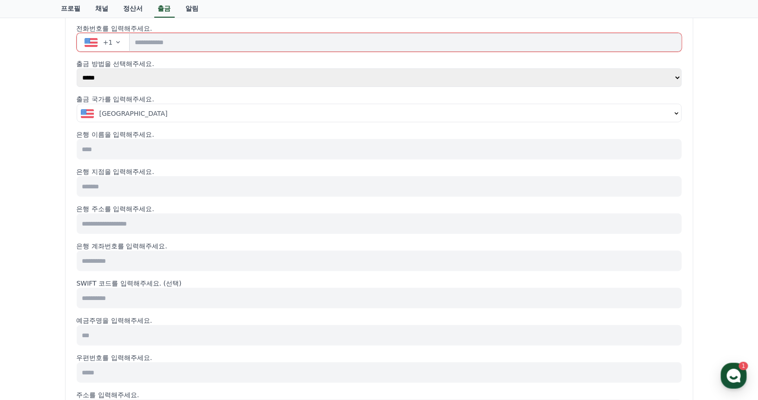
scroll to position [139, 0]
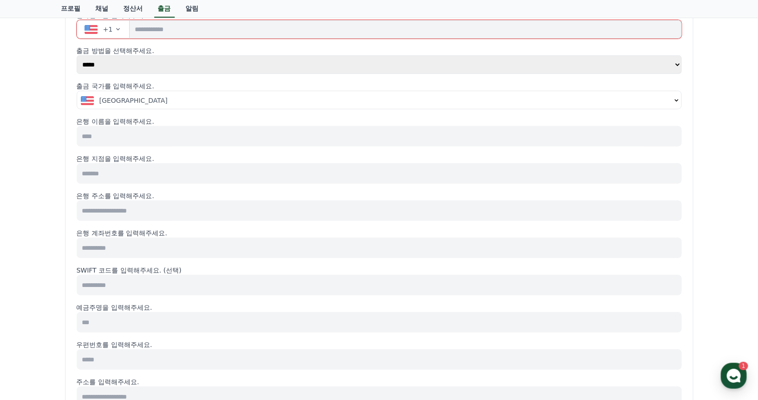
click at [204, 173] on input at bounding box center [379, 173] width 605 height 20
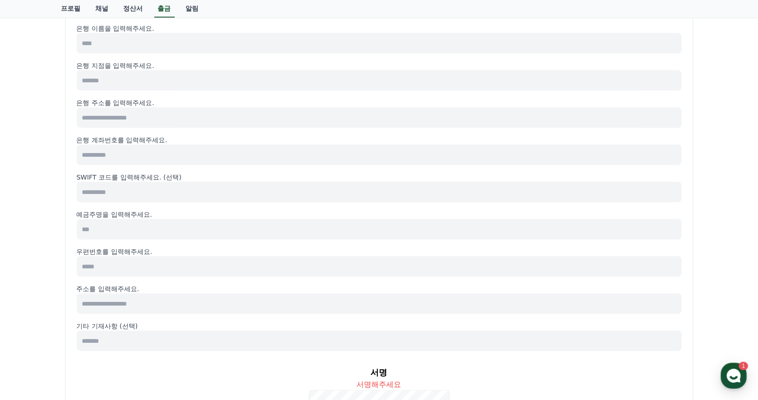
scroll to position [279, 0]
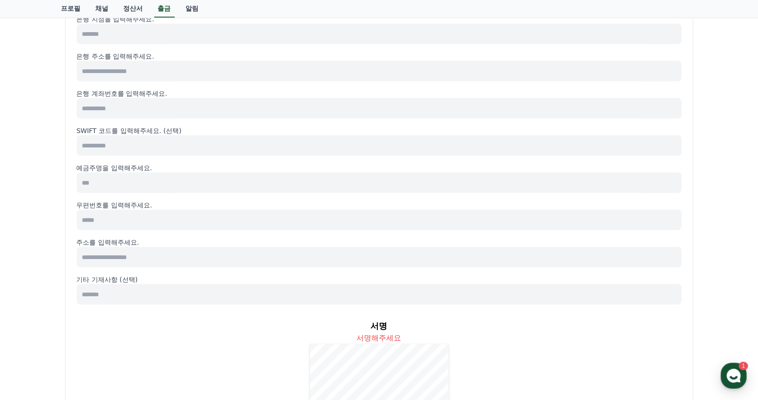
click at [163, 297] on input at bounding box center [379, 294] width 605 height 20
click at [187, 296] on input at bounding box center [379, 294] width 605 height 20
click at [194, 273] on div "이름을 입력해주세요. 전화번호를 입력해주세요. +1 출금 방법을 선택해주세요. ***** *** 출금 국가를 입력해주세요. United Sta…" at bounding box center [379, 170] width 605 height 672
click at [193, 262] on input at bounding box center [379, 257] width 605 height 20
click at [190, 225] on input at bounding box center [379, 220] width 605 height 20
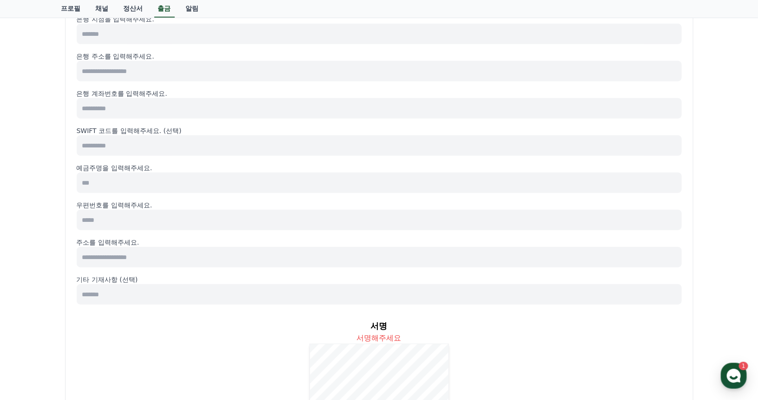
click at [197, 192] on div "이름을 입력해주세요. 전화번호를 입력해주세요. +1 출금 방법을 선택해주세요. ***** *** 출금 국가를 입력해주세요. United Sta…" at bounding box center [379, 170] width 605 height 672
click at [198, 186] on input at bounding box center [379, 182] width 605 height 20
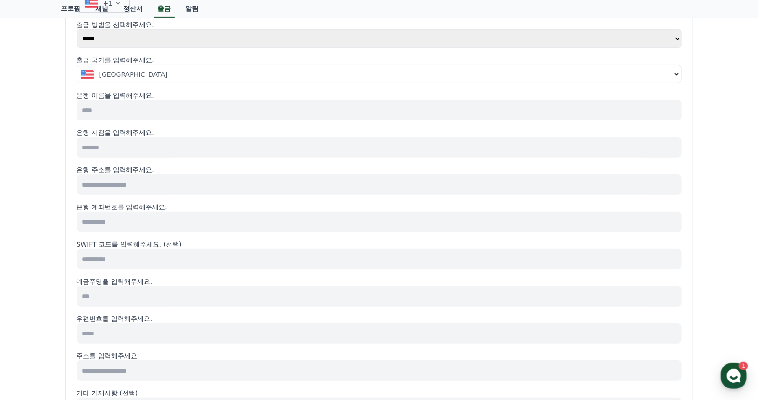
scroll to position [139, 0]
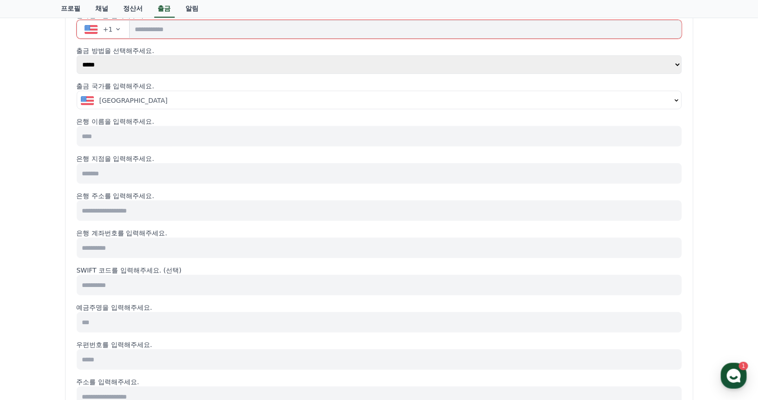
click at [166, 103] on div "[GEOGRAPHIC_DATA]" at bounding box center [376, 100] width 590 height 9
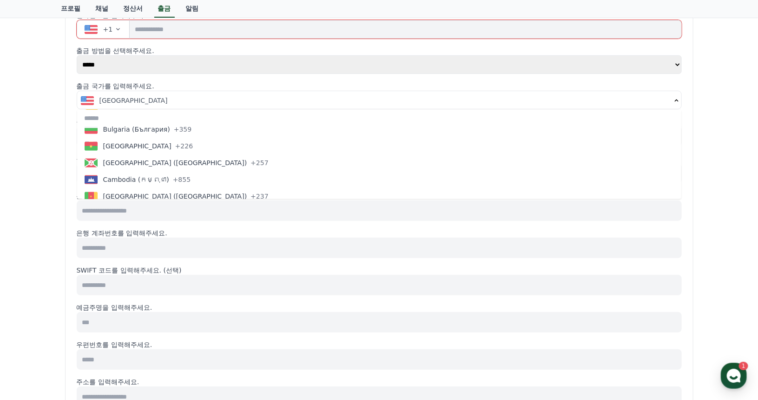
scroll to position [651, 0]
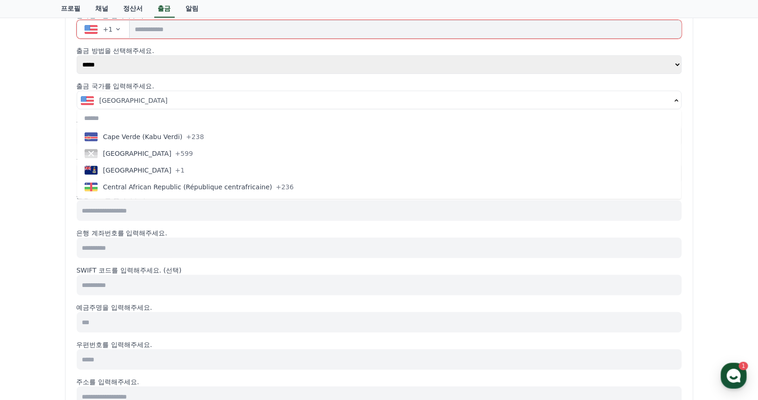
click at [28, 141] on div "출금 정보 출금 내역 이름을 입력해주세요. 전화번호를 입력해주세요. +1 출금 방법을 선택해주세요. ***** *** 출금 국가를 입력해주세요…" at bounding box center [379, 297] width 758 height 744
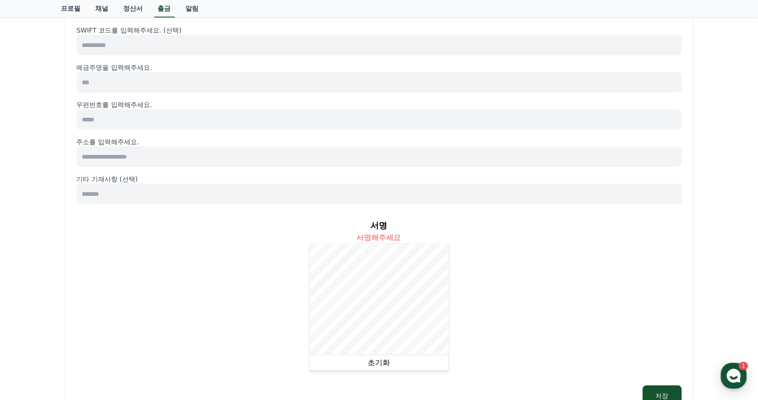
scroll to position [150, 0]
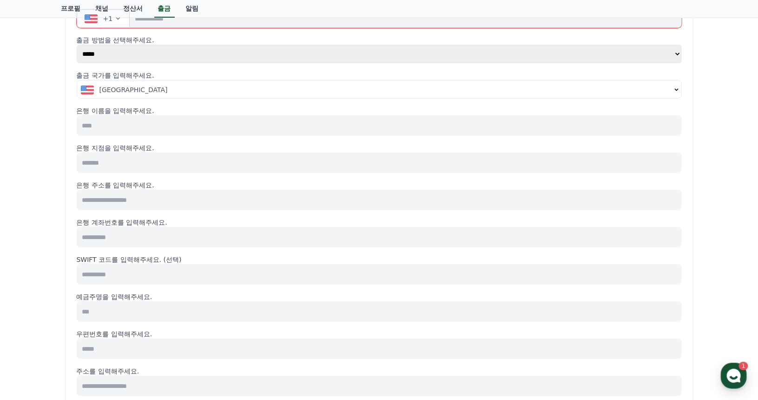
click at [166, 162] on input at bounding box center [379, 162] width 605 height 20
click at [170, 130] on input at bounding box center [379, 125] width 605 height 20
click at [162, 155] on input at bounding box center [379, 162] width 605 height 20
click at [164, 200] on input at bounding box center [379, 200] width 605 height 20
click at [173, 233] on input at bounding box center [379, 237] width 605 height 20
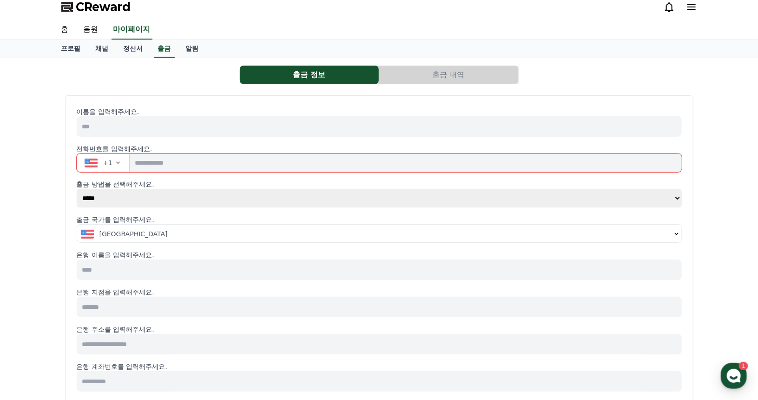
scroll to position [0, 0]
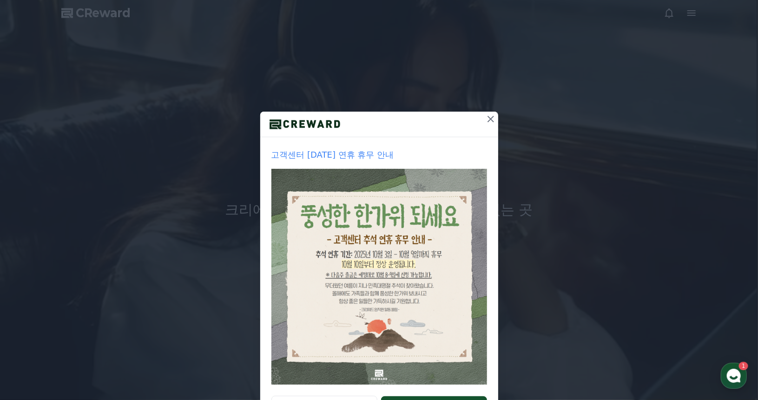
click at [488, 121] on icon at bounding box center [490, 118] width 11 height 11
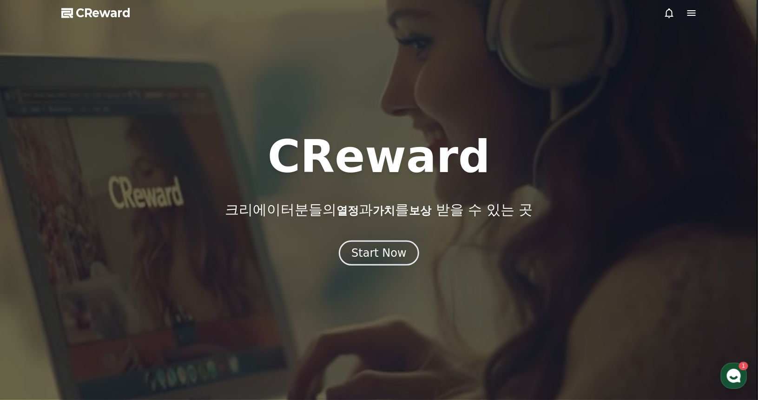
click at [686, 14] on div at bounding box center [680, 12] width 33 height 11
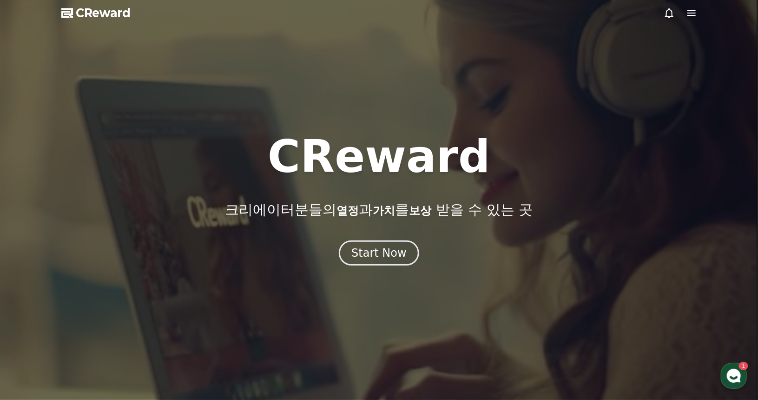
click at [688, 14] on icon at bounding box center [691, 12] width 11 height 11
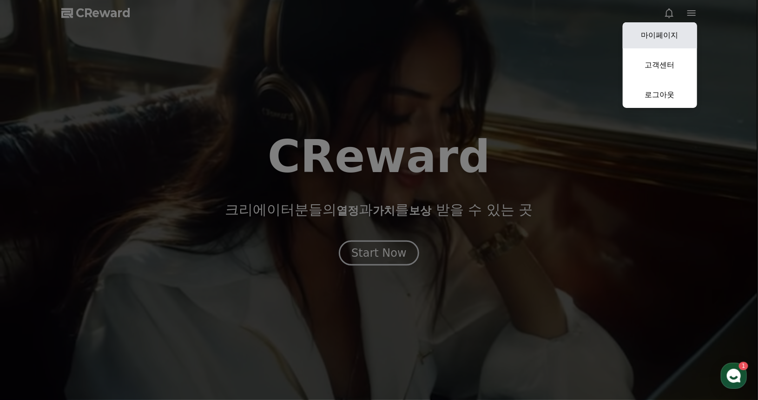
click at [668, 34] on link "마이페이지" at bounding box center [660, 35] width 74 height 26
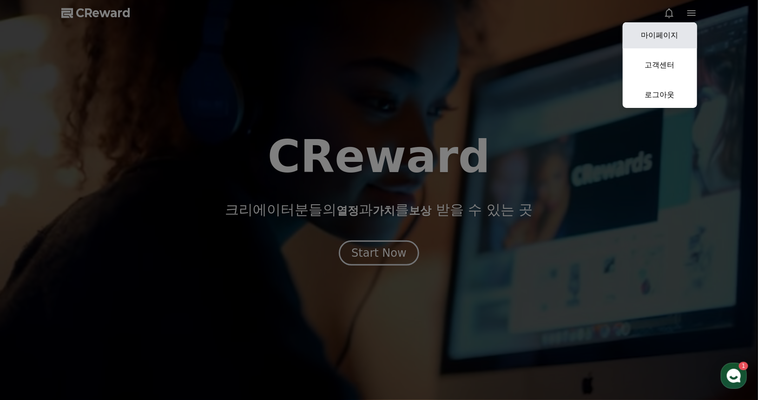
select select "**********"
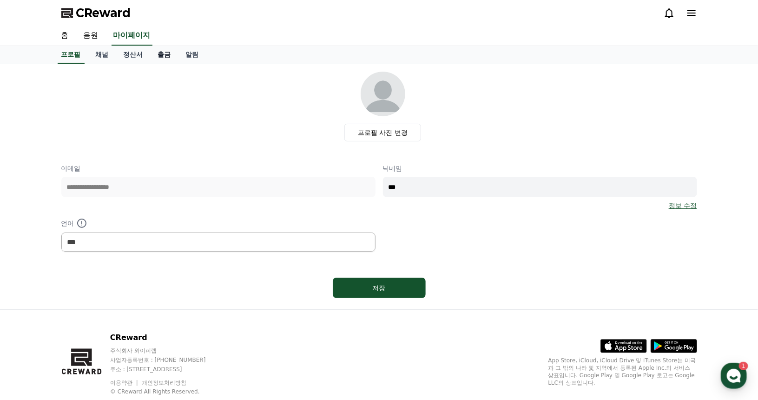
click at [160, 55] on link "출금" at bounding box center [165, 55] width 28 height 18
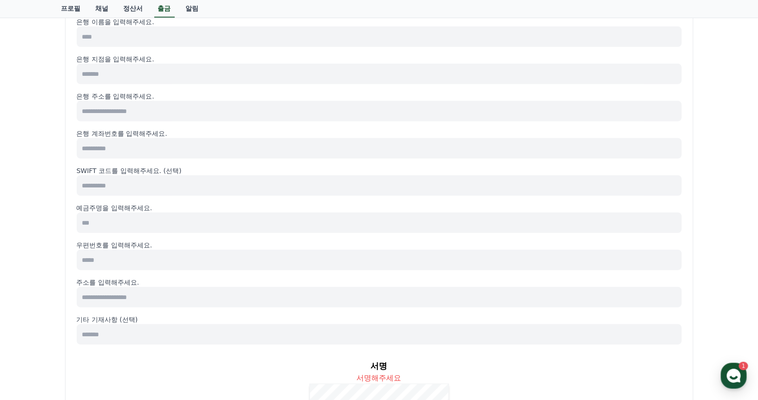
scroll to position [186, 0]
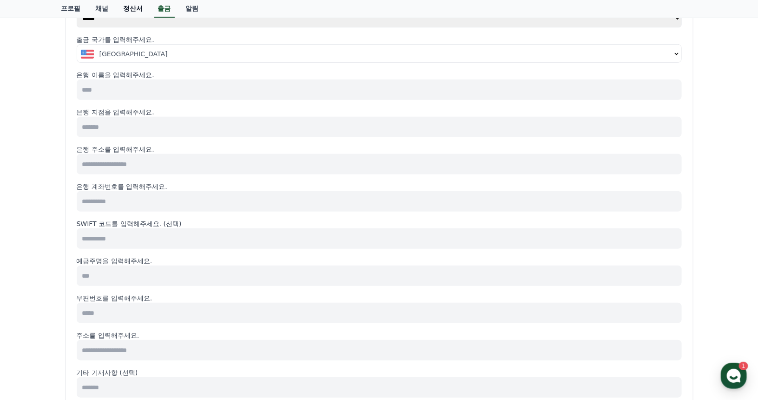
click at [129, 11] on link "정산서" at bounding box center [133, 9] width 34 height 18
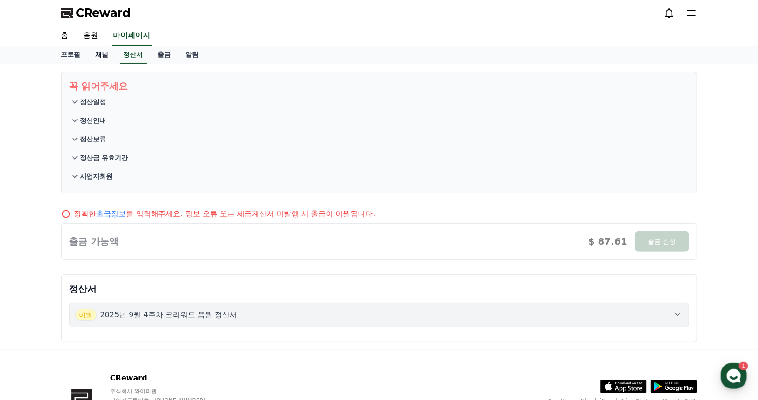
click at [99, 52] on link "채널" at bounding box center [102, 55] width 28 height 18
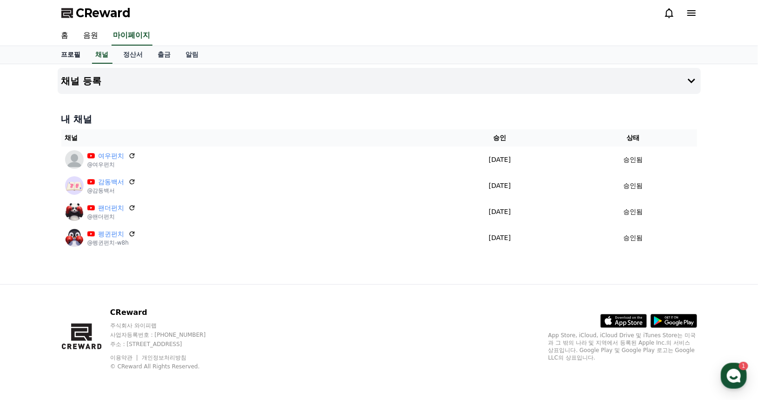
click at [71, 52] on link "프로필" at bounding box center [71, 55] width 34 height 18
select select "**********"
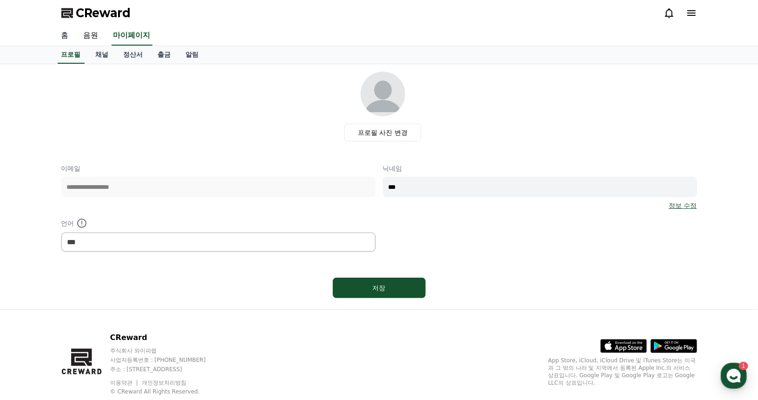
click at [73, 39] on link "홈" at bounding box center [65, 36] width 22 height 20
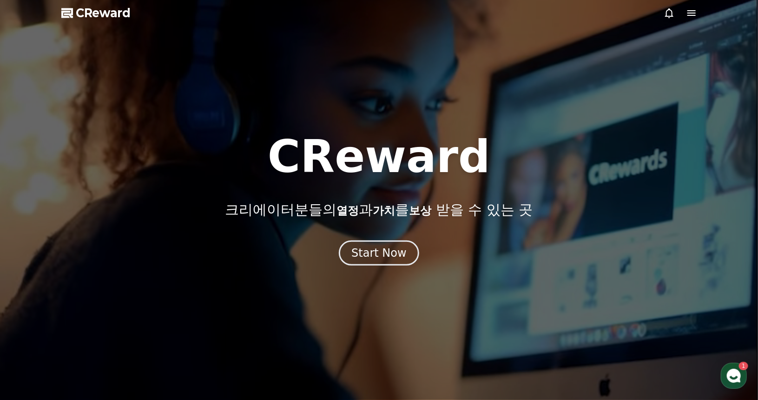
click at [105, 18] on span "CReward" at bounding box center [103, 13] width 55 height 15
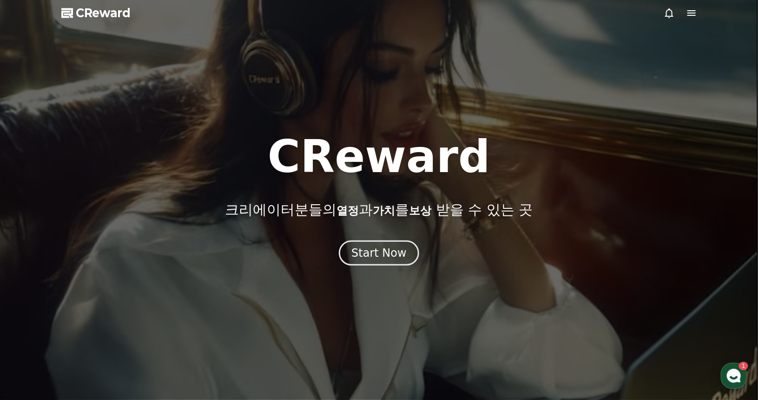
click at [120, 9] on span "CReward" at bounding box center [103, 13] width 55 height 15
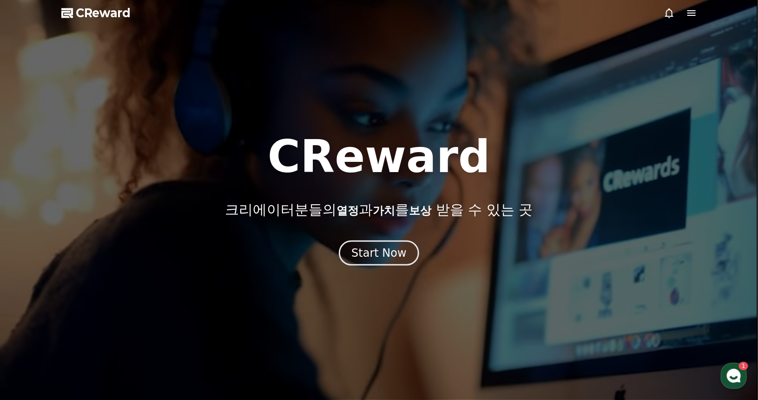
click at [683, 14] on div at bounding box center [680, 12] width 33 height 11
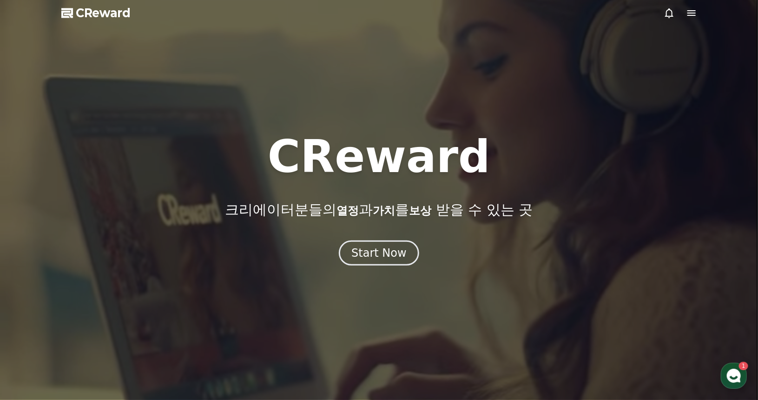
click at [689, 13] on icon at bounding box center [691, 12] width 11 height 11
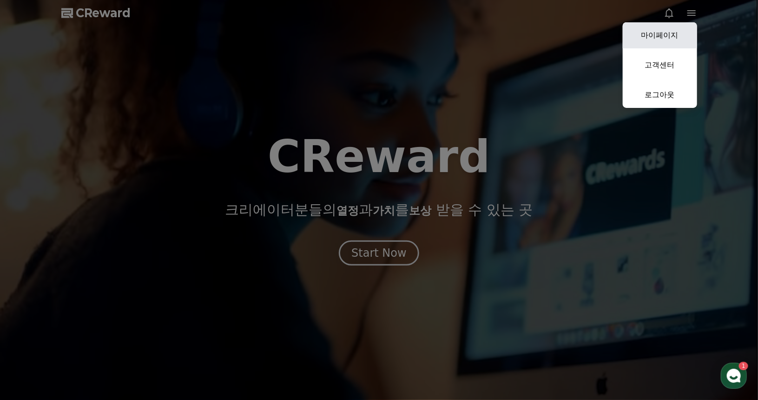
click at [647, 32] on link "마이페이지" at bounding box center [660, 35] width 74 height 26
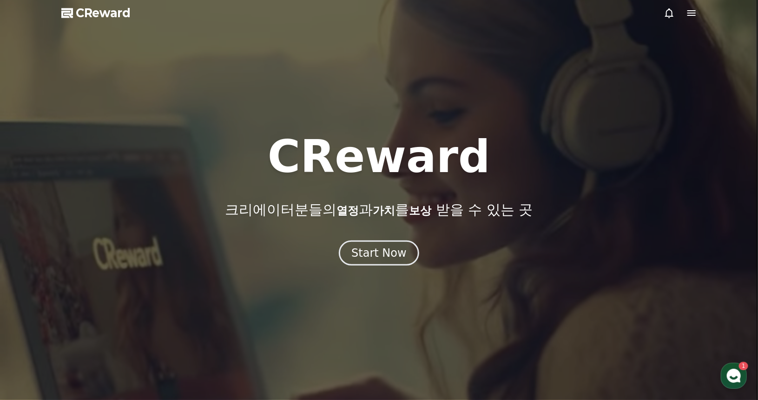
select select "**********"
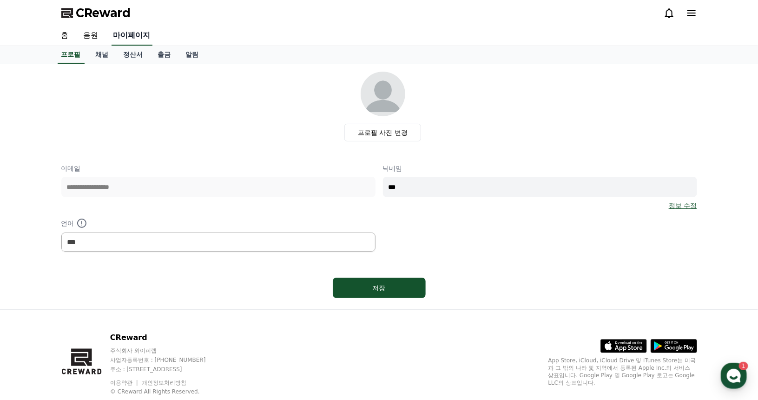
click at [130, 34] on link "마이페이지" at bounding box center [132, 36] width 41 height 20
click at [132, 52] on link "정산서" at bounding box center [133, 55] width 34 height 18
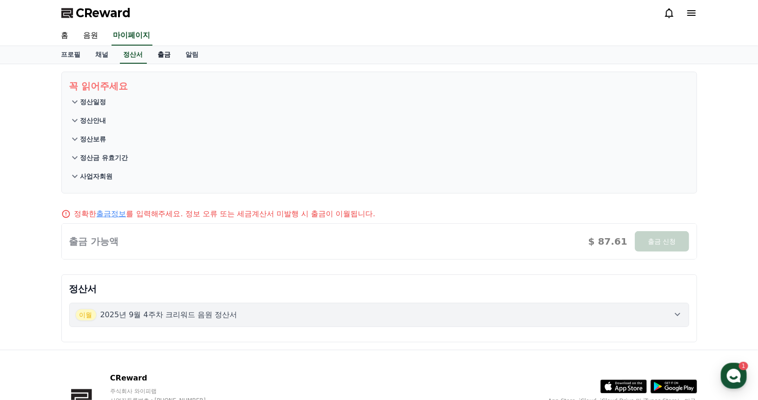
click at [157, 52] on link "출금" at bounding box center [165, 55] width 28 height 18
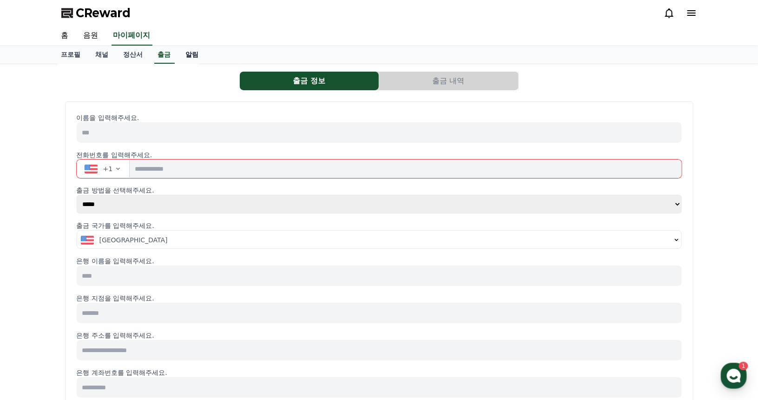
click at [189, 54] on link "알림" at bounding box center [192, 55] width 28 height 18
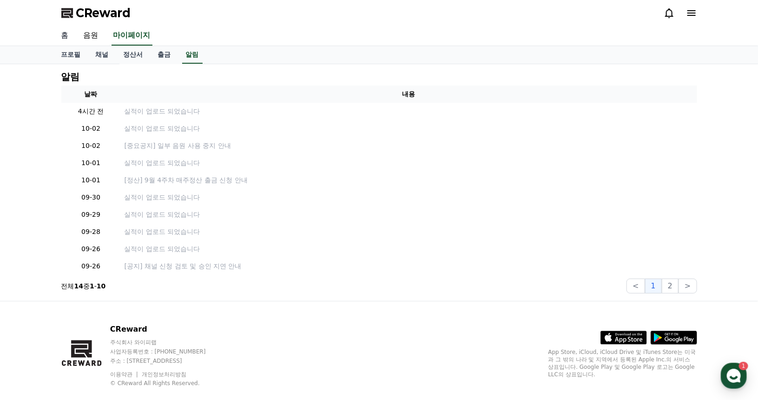
click at [68, 35] on link "홈" at bounding box center [65, 36] width 22 height 20
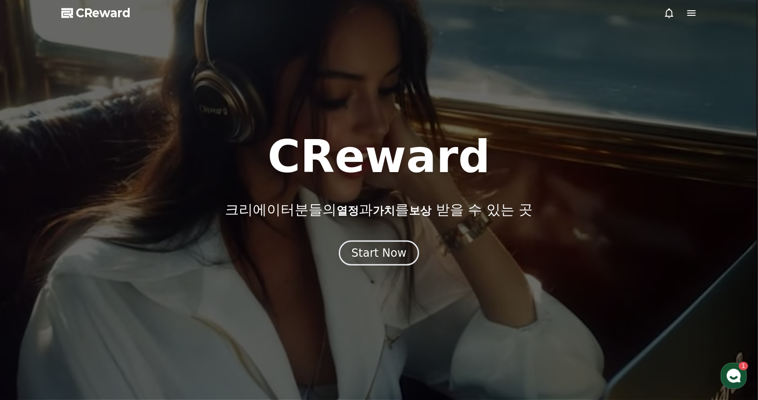
drag, startPoint x: 152, startPoint y: 32, endPoint x: 145, endPoint y: 35, distance: 6.9
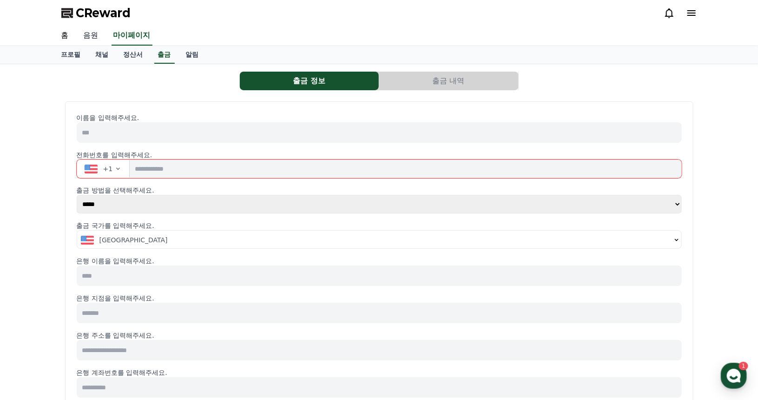
click at [95, 37] on link "음원" at bounding box center [91, 36] width 30 height 20
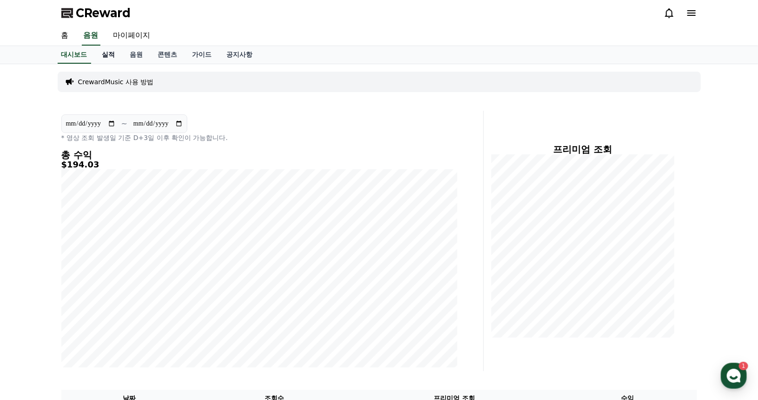
click at [108, 54] on link "실적" at bounding box center [109, 55] width 28 height 18
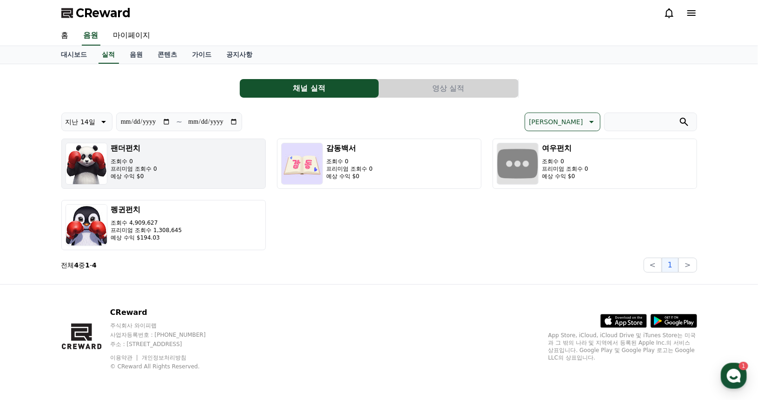
click at [246, 170] on button "팬더펀치 조회수 0 프리미엄 조회수 0 예상 수익 $0" at bounding box center [163, 163] width 204 height 50
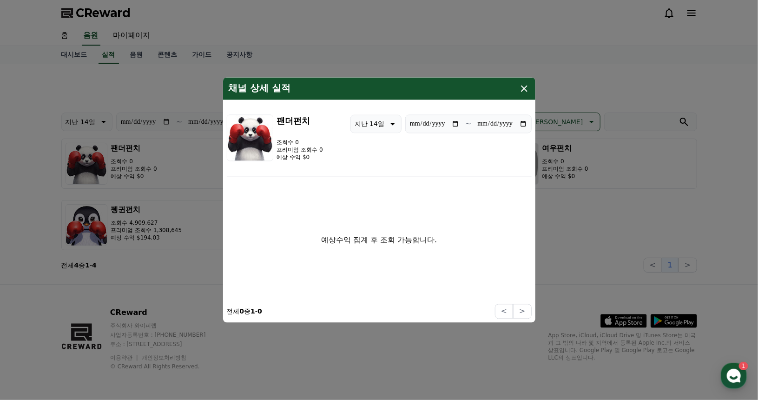
click at [523, 87] on icon "modal" at bounding box center [524, 89] width 7 height 7
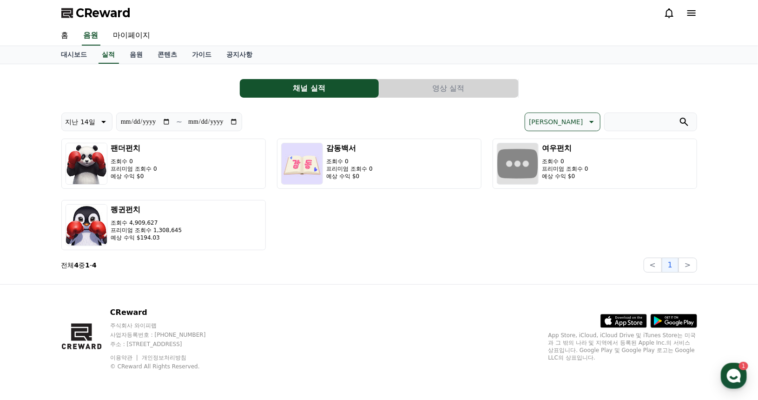
click at [450, 80] on button "영상 실적" at bounding box center [448, 88] width 139 height 19
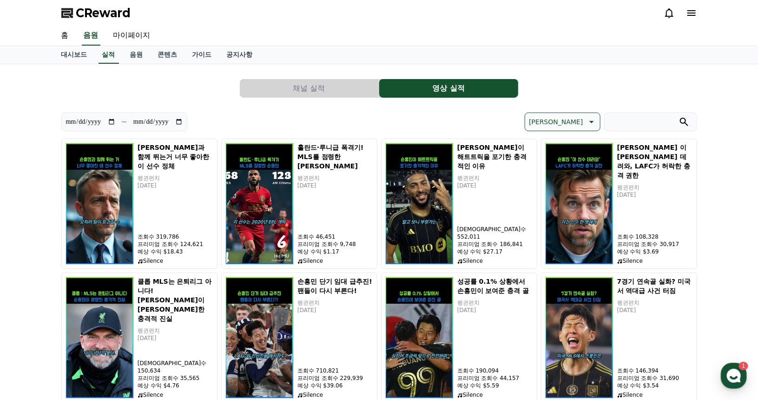
click at [332, 85] on button "채널 실적" at bounding box center [309, 88] width 139 height 19
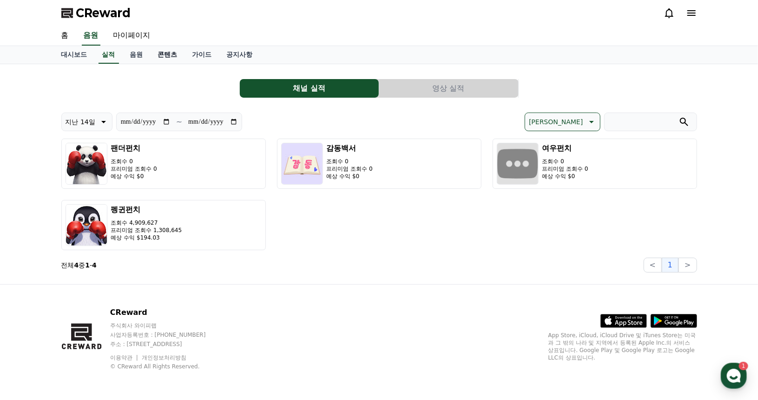
click at [178, 53] on link "콘텐츠" at bounding box center [168, 55] width 34 height 18
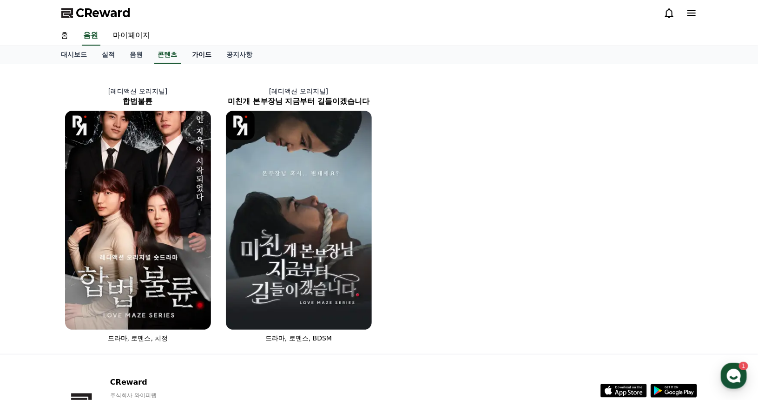
click at [200, 53] on link "가이드" at bounding box center [202, 55] width 34 height 18
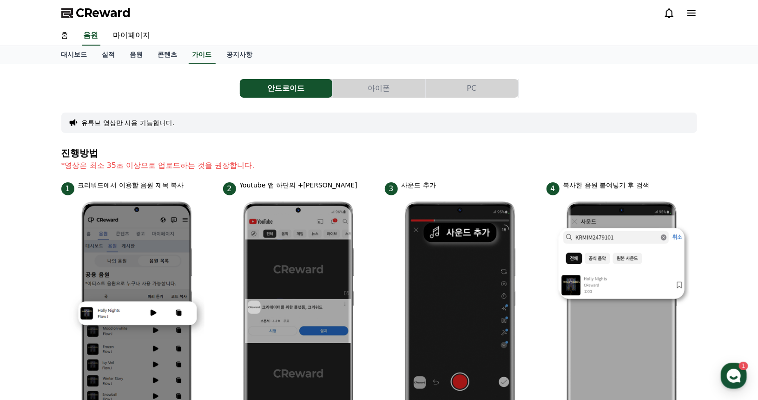
click at [367, 89] on button "아이폰" at bounding box center [379, 88] width 92 height 19
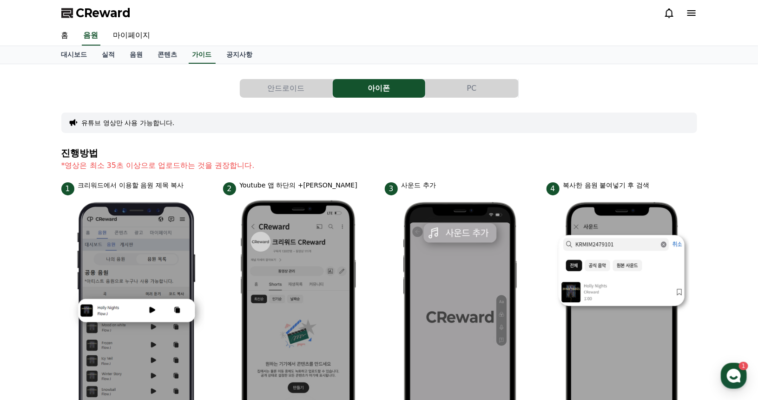
click at [459, 89] on button "PC" at bounding box center [472, 88] width 92 height 19
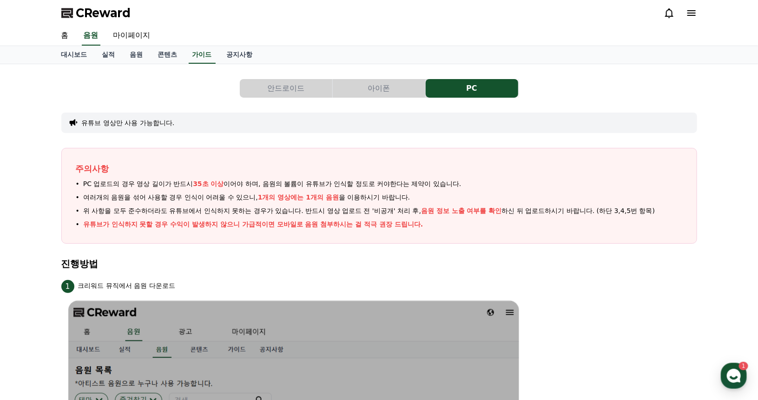
drag, startPoint x: 284, startPoint y: 174, endPoint x: 317, endPoint y: 175, distance: 32.1
click at [317, 175] on div "주의사항 PC 업로드의 경우 영상 길이가 반드시 35초 이상 이어야 하며, 음원의 볼륨이 유튜브가 인식할 정도로 커야한다는 제약이 있습니다. …" at bounding box center [379, 196] width 636 height 96
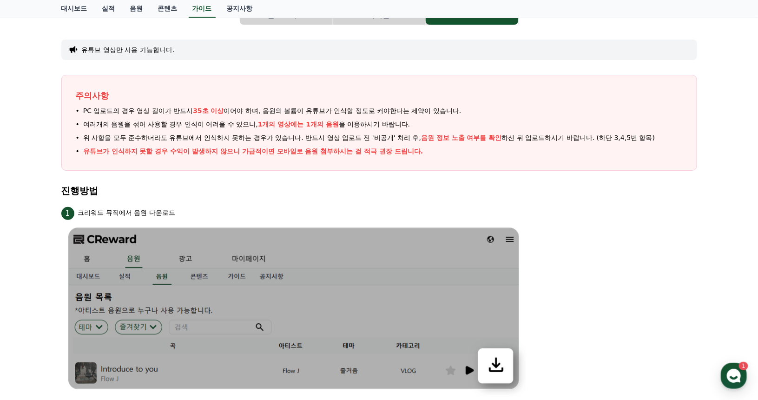
scroll to position [93, 0]
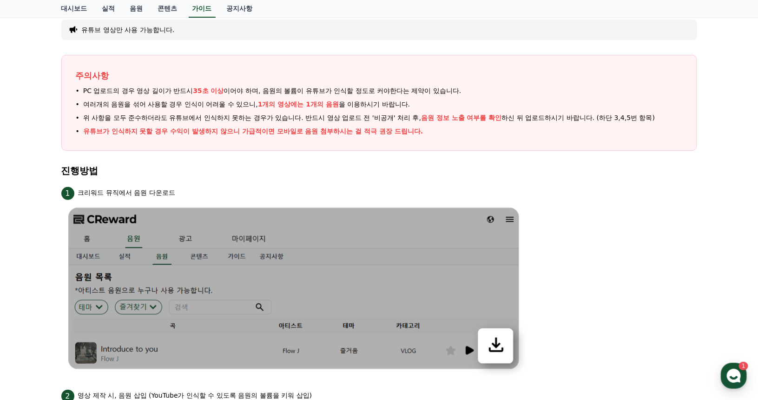
drag, startPoint x: 85, startPoint y: 103, endPoint x: 166, endPoint y: 112, distance: 82.3
click at [166, 112] on ul "PC 업로드의 경우 영상 길이가 반드시 35초 이상 이어야 하며, 음원의 볼륨이 유튜브가 인식할 정도로 커야한다는 제약이 있습니다. 여러개의 …" at bounding box center [379, 111] width 607 height 50
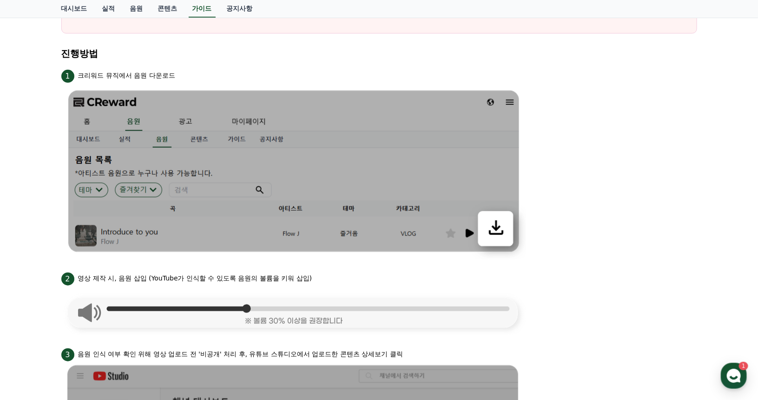
scroll to position [232, 0]
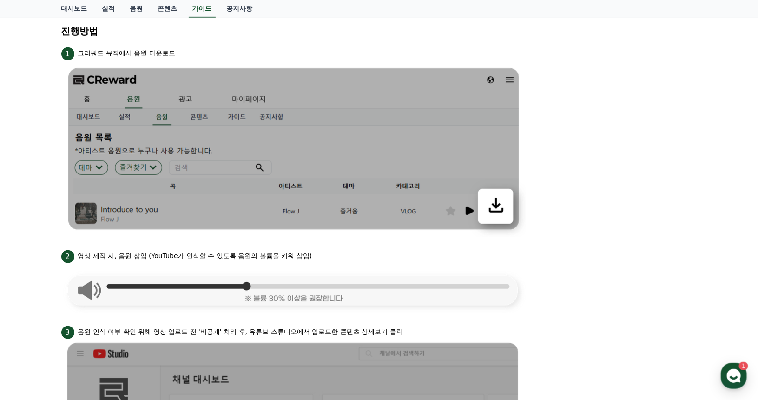
drag, startPoint x: 118, startPoint y: 255, endPoint x: 313, endPoint y: 251, distance: 195.2
click at [313, 251] on div "2 영상 제작 시, 음원 삽입 (YouTube가 인식할 수 있도록 음원의 볼륨을 키워 삽입)" at bounding box center [379, 255] width 636 height 15
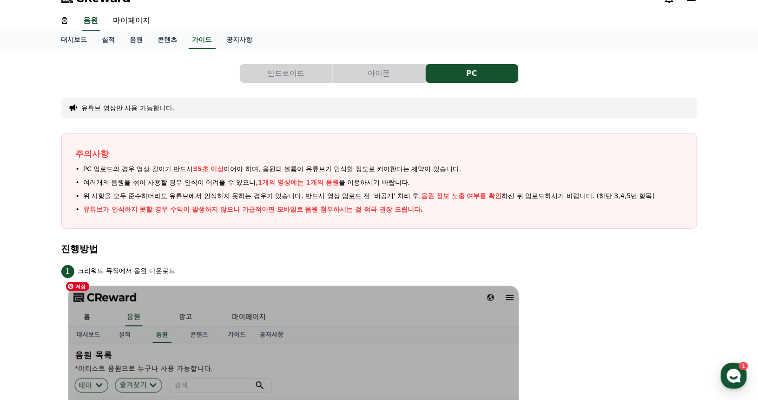
scroll to position [0, 0]
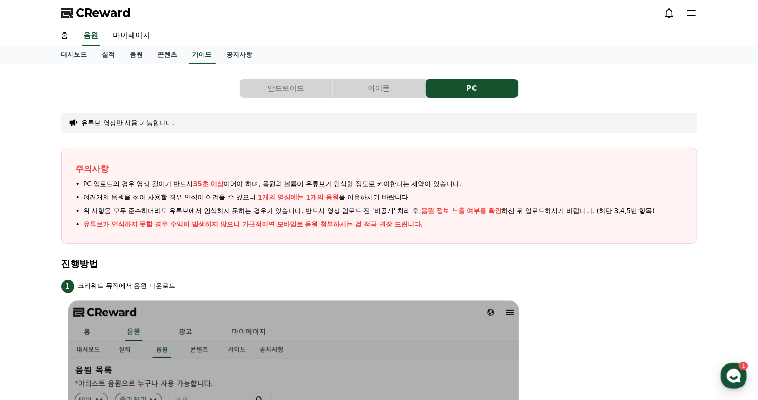
drag, startPoint x: 367, startPoint y: 226, endPoint x: 372, endPoint y: 226, distance: 5.6
click at [372, 226] on p "유튜브가 인식하지 못할 경우 수익이 발생하지 않으니 가급적이면 모바일로 음원 첨부하시는 걸 적극 권장 드립니다." at bounding box center [253, 224] width 340 height 10
drag, startPoint x: 581, startPoint y: 214, endPoint x: 587, endPoint y: 213, distance: 5.7
click at [593, 213] on ul "PC 업로드의 경우 영상 길이가 반드시 35초 이상 이어야 하며, 음원의 볼륨이 유튜브가 인식할 정도로 커야한다는 제약이 있습니다. 여러개의 …" at bounding box center [379, 204] width 607 height 50
drag, startPoint x: 88, startPoint y: 224, endPoint x: 441, endPoint y: 228, distance: 353.2
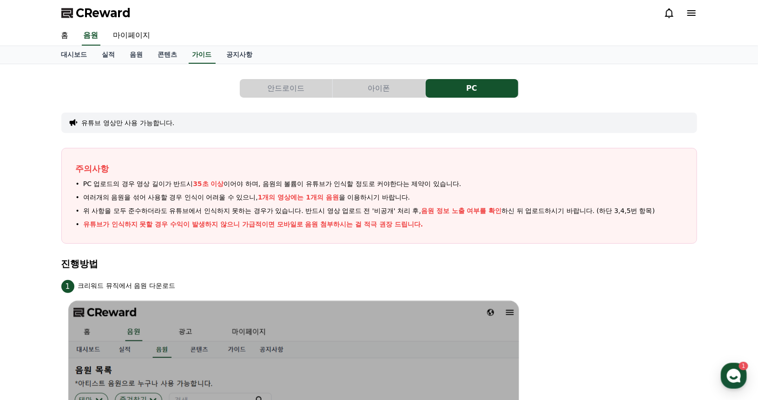
click at [440, 228] on div "주의사항 PC 업로드의 경우 영상 길이가 반드시 35초 이상 이어야 하며, 음원의 볼륨이 유튜브가 인식할 정도로 커야한다는 제약이 있습니다. …" at bounding box center [379, 196] width 636 height 96
click at [245, 54] on link "공지사항" at bounding box center [239, 55] width 41 height 18
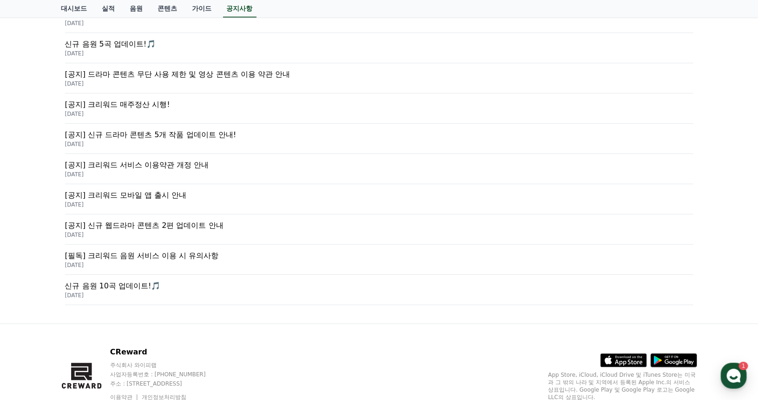
scroll to position [344, 0]
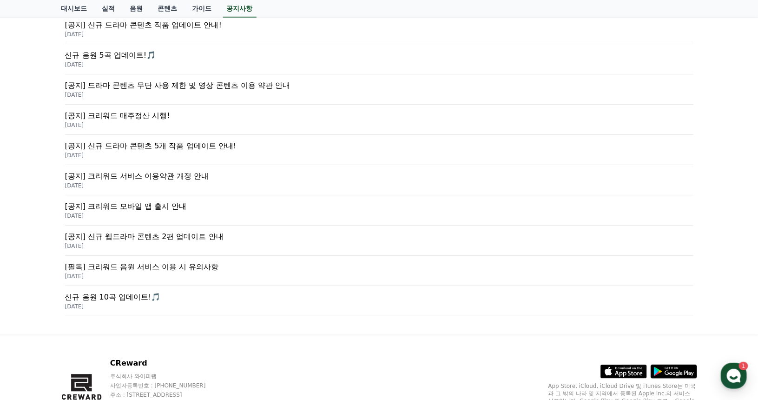
click at [178, 212] on p "[DATE]" at bounding box center [379, 215] width 628 height 7
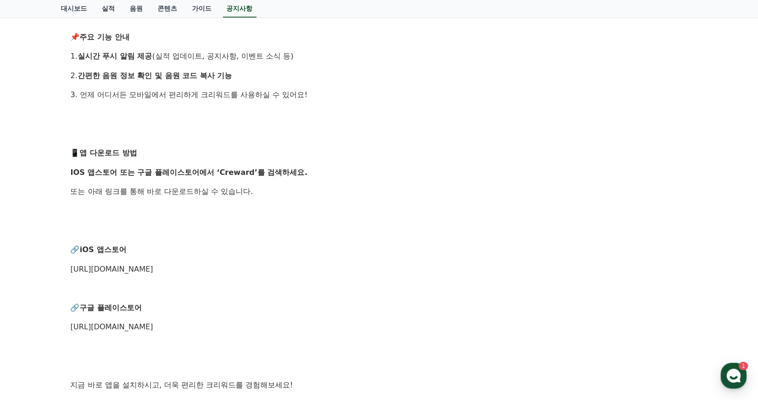
scroll to position [372, 0]
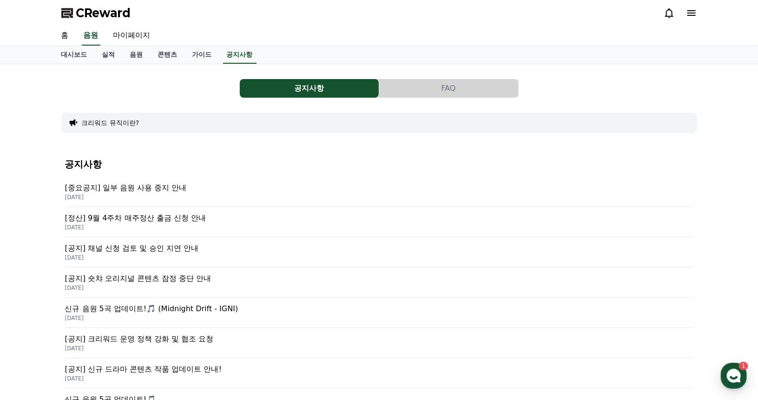
click at [190, 219] on p "[정산] 9월 4주차 매주정산 출금 신청 안내" at bounding box center [379, 217] width 628 height 11
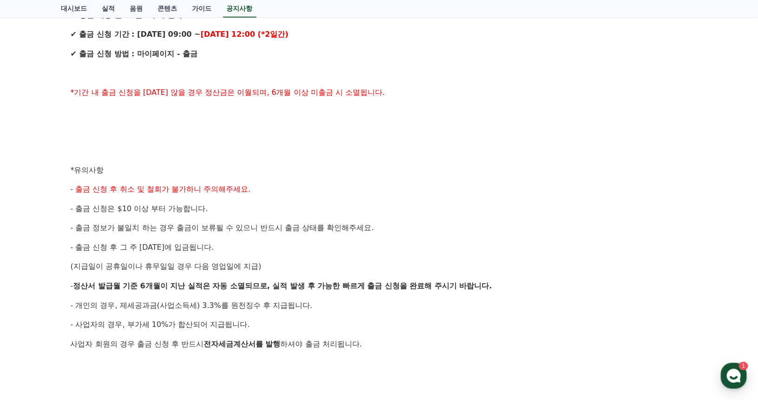
scroll to position [418, 0]
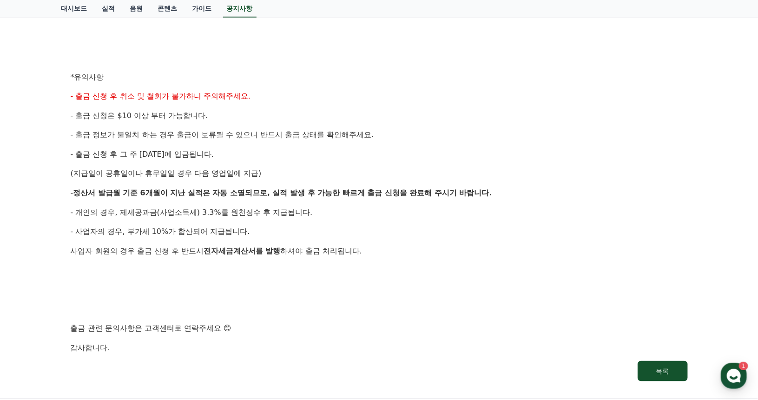
drag, startPoint x: 297, startPoint y: 213, endPoint x: 88, endPoint y: 211, distance: 208.7
click at [88, 211] on span "- 개인의 경우, 제세공과금(사업소득세) 3.3%를 원천징수 후 지급됩니다." at bounding box center [192, 212] width 242 height 9
